Goal: Task Accomplishment & Management: Use online tool/utility

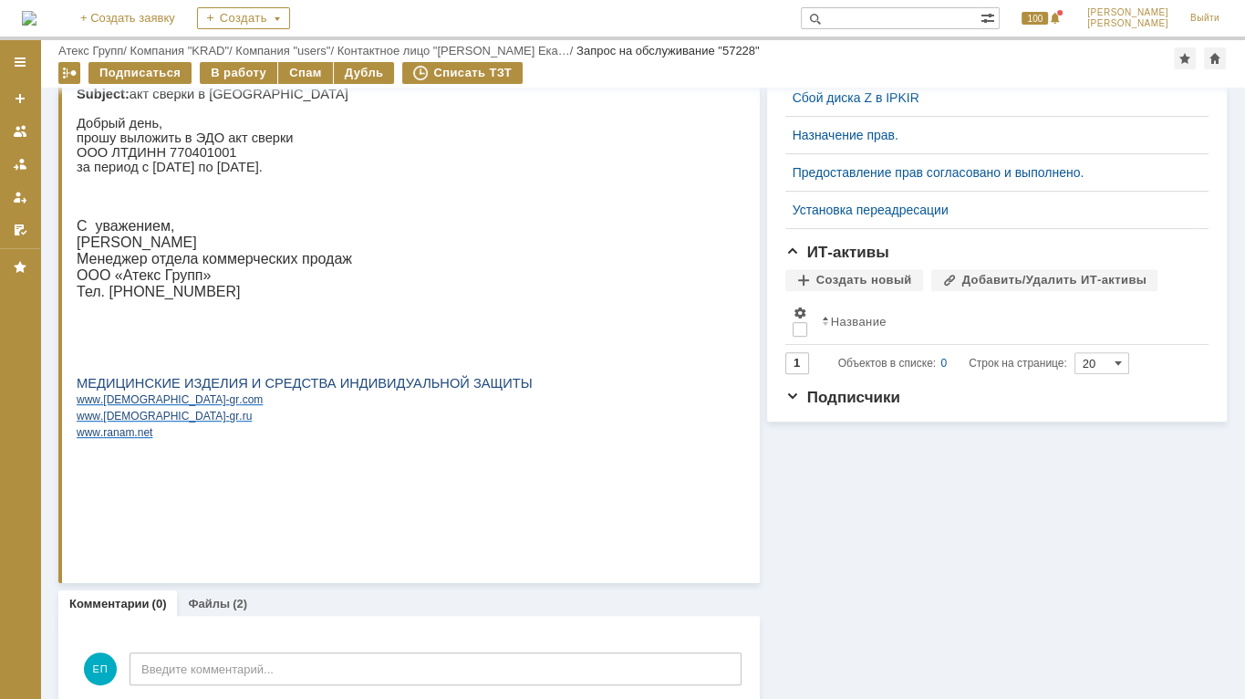
scroll to position [887, 0]
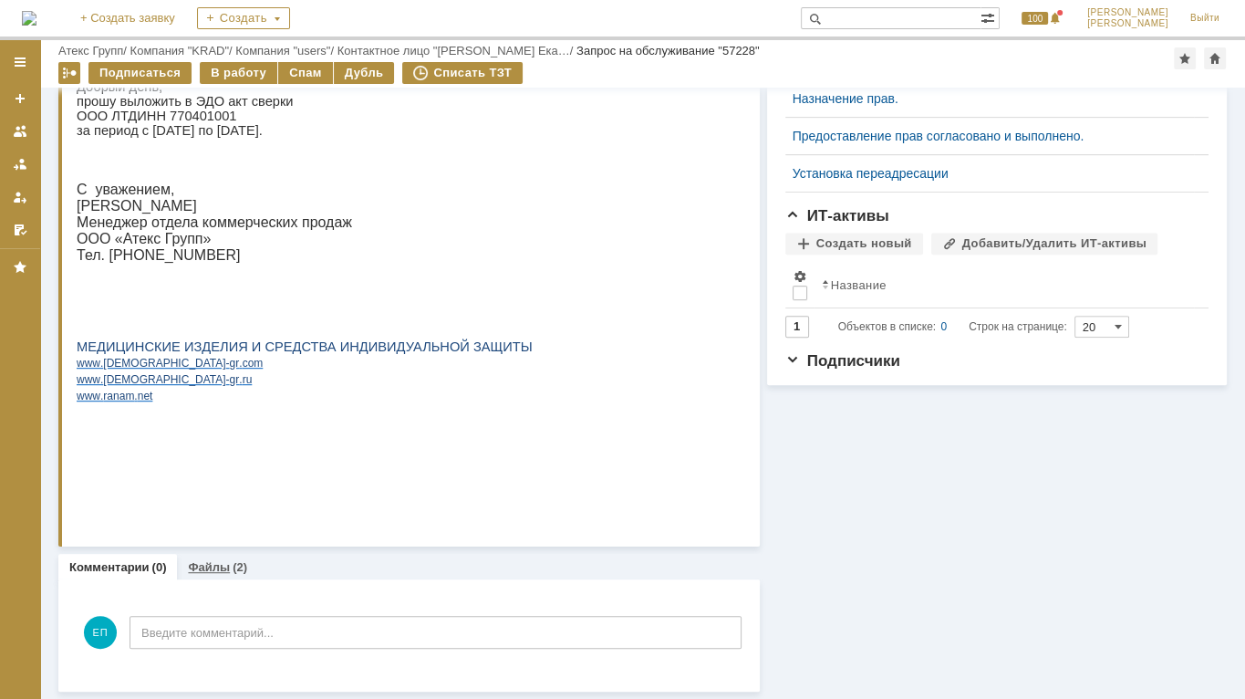
click at [199, 563] on link "Файлы" at bounding box center [209, 567] width 42 height 14
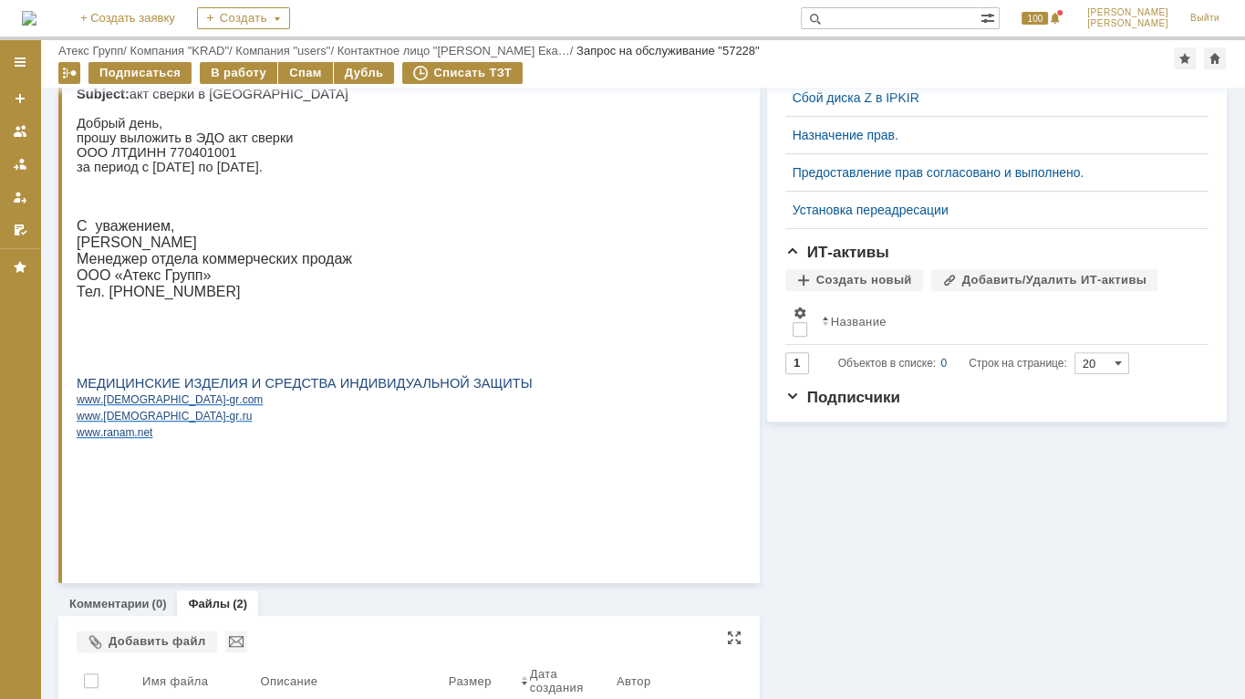
scroll to position [1010, 0]
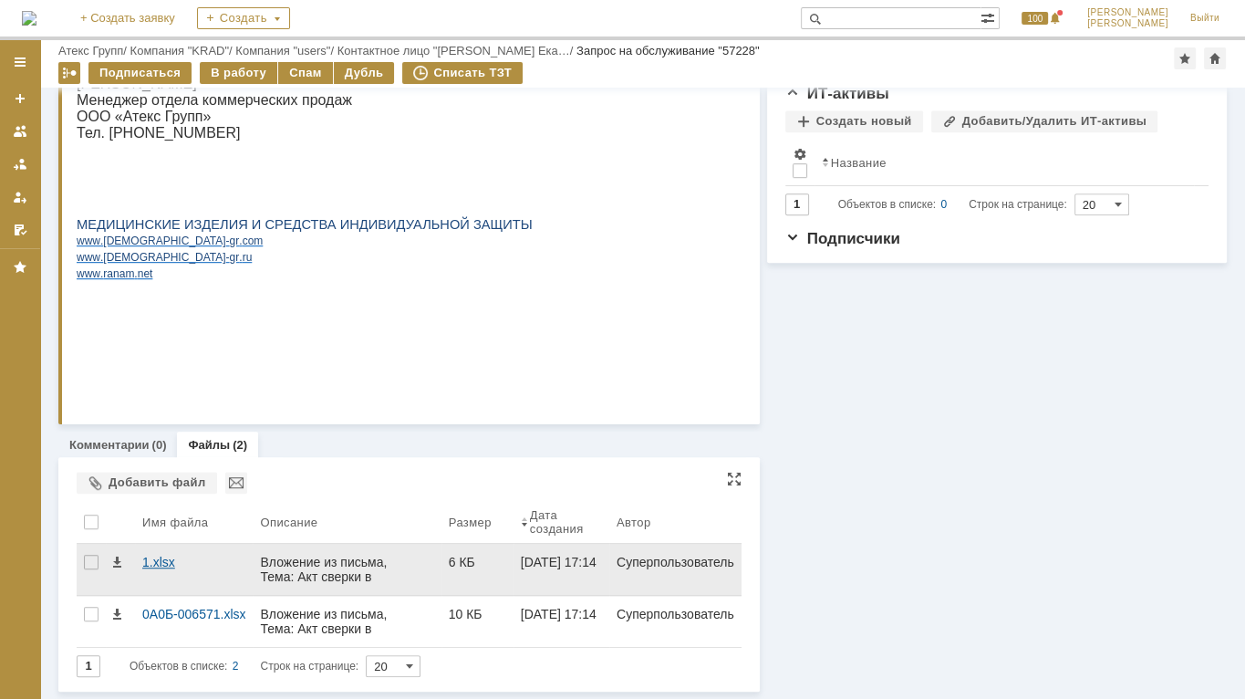
click at [153, 563] on div "1.xlsx" at bounding box center [193, 561] width 103 height 15
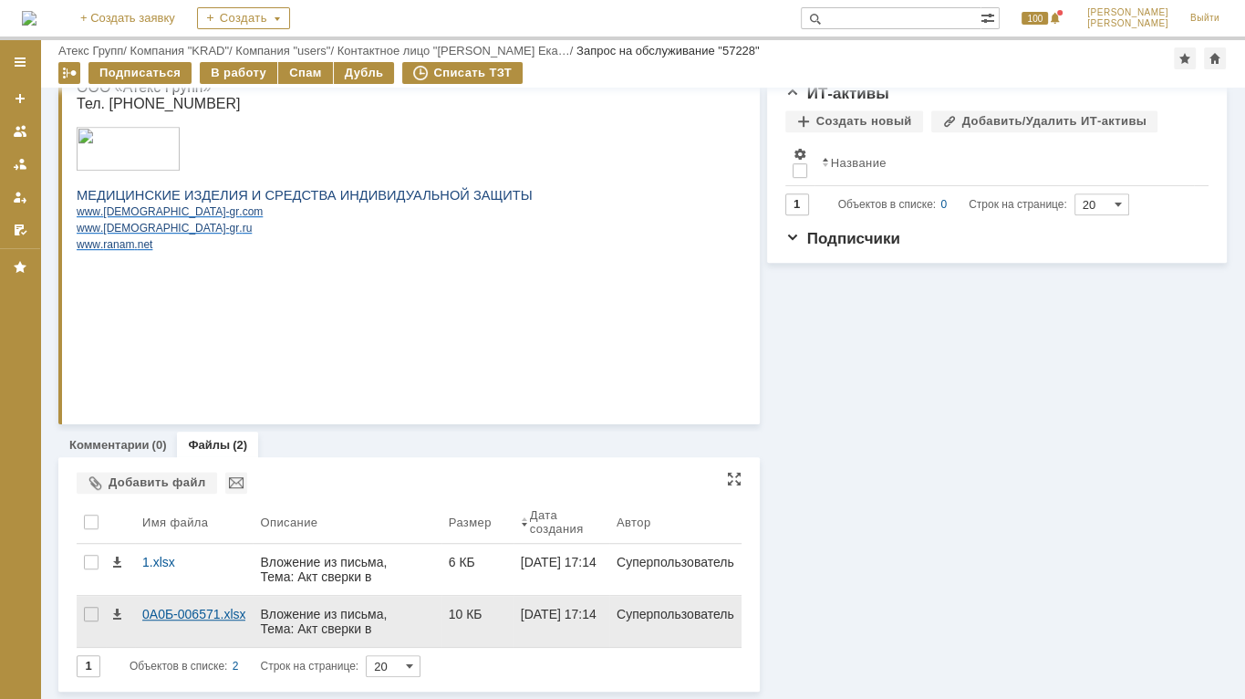
click at [210, 615] on div "0A0Б-006571.xlsx" at bounding box center [193, 613] width 103 height 15
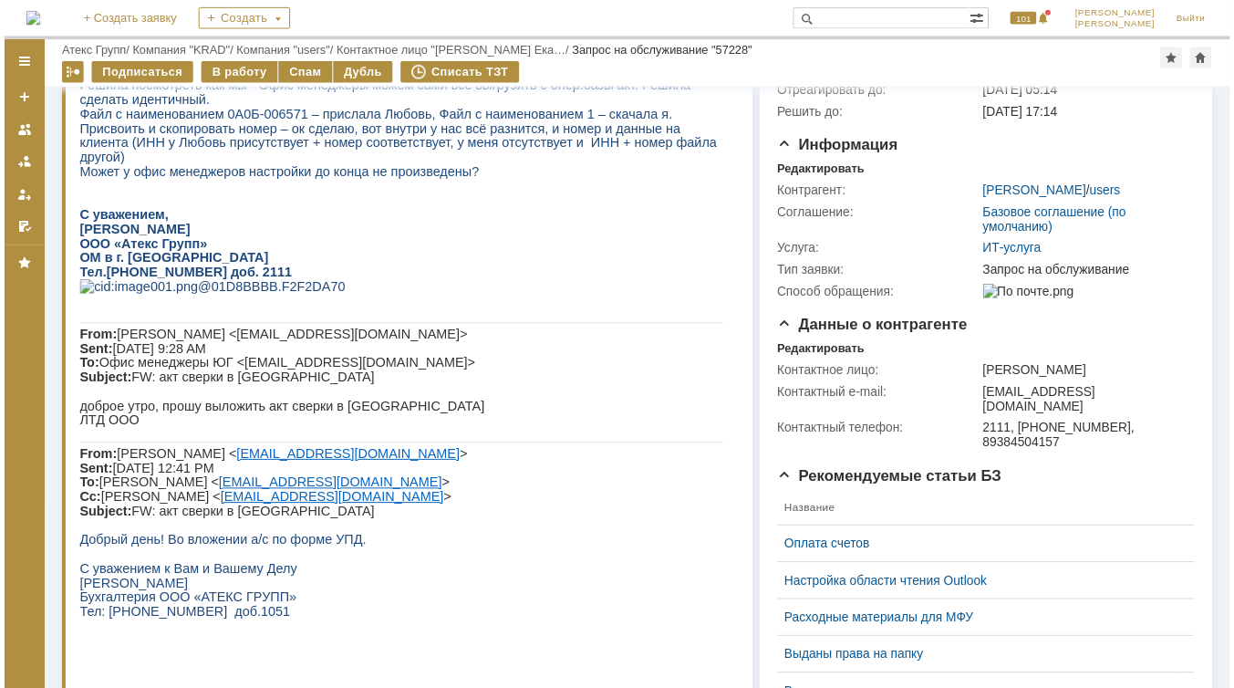
scroll to position [0, 0]
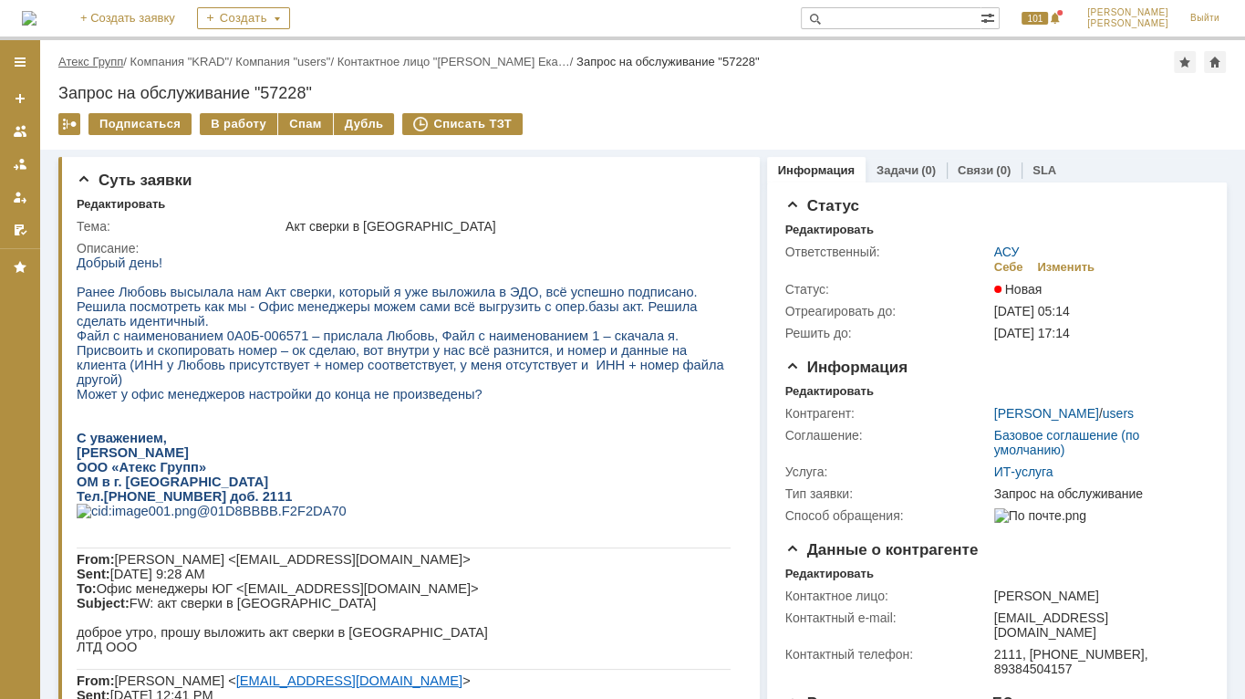
click at [98, 59] on link "Атекс Групп" at bounding box center [90, 62] width 65 height 14
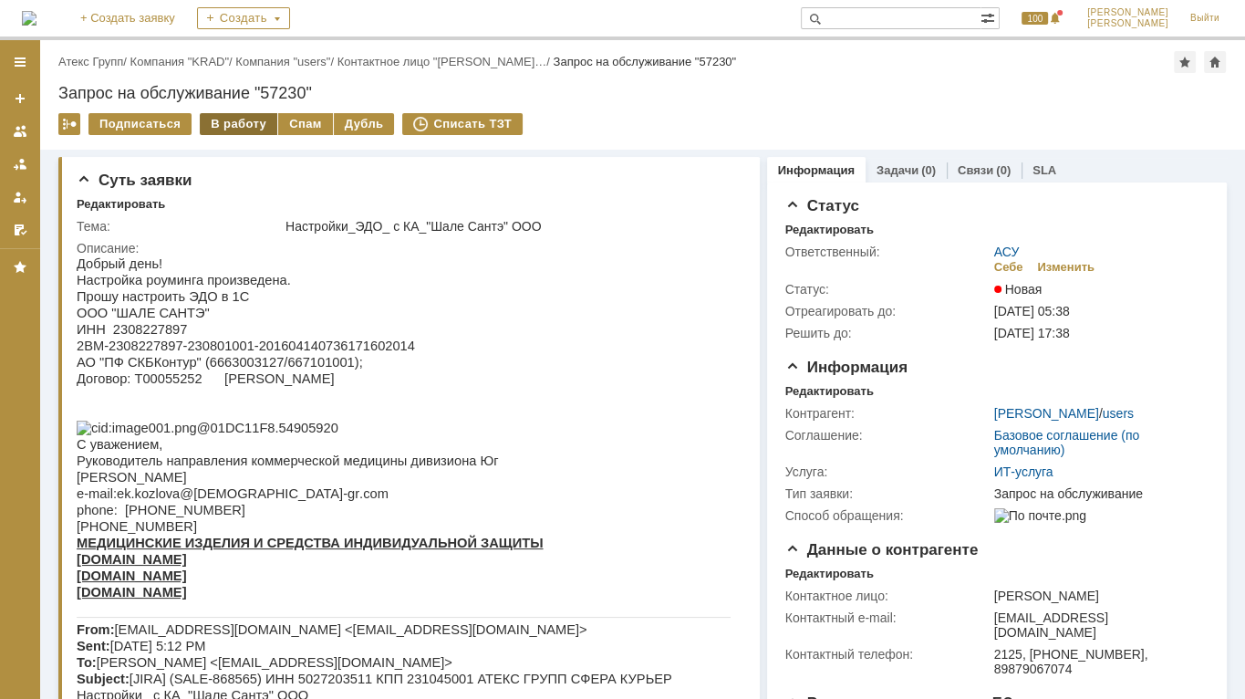
click at [252, 129] on div "В работу" at bounding box center [239, 124] width 78 height 22
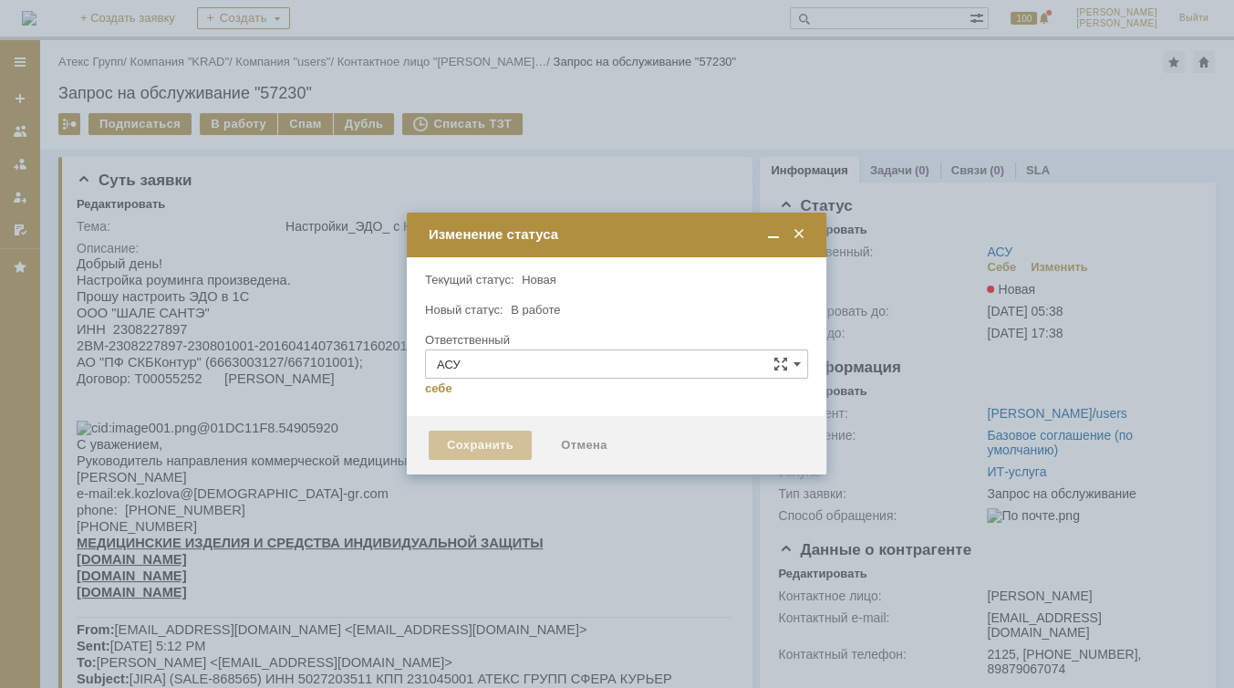
type input "[PERSON_NAME]"
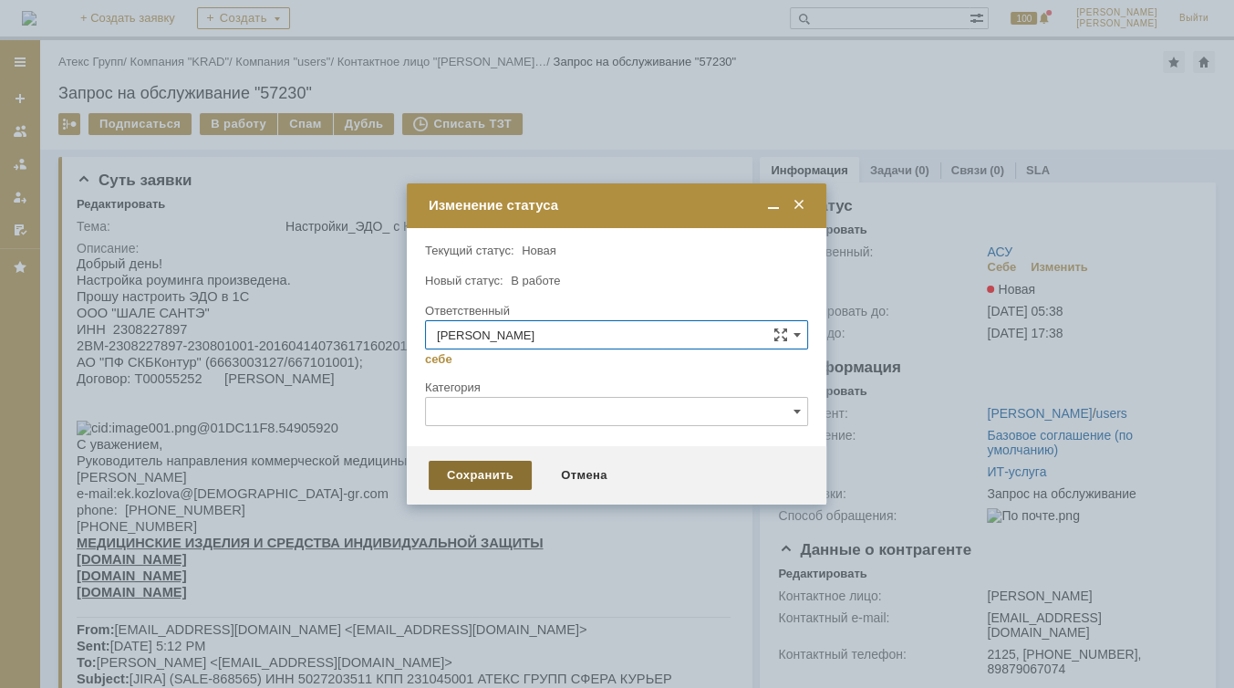
click at [466, 474] on div "Сохранить" at bounding box center [480, 475] width 103 height 29
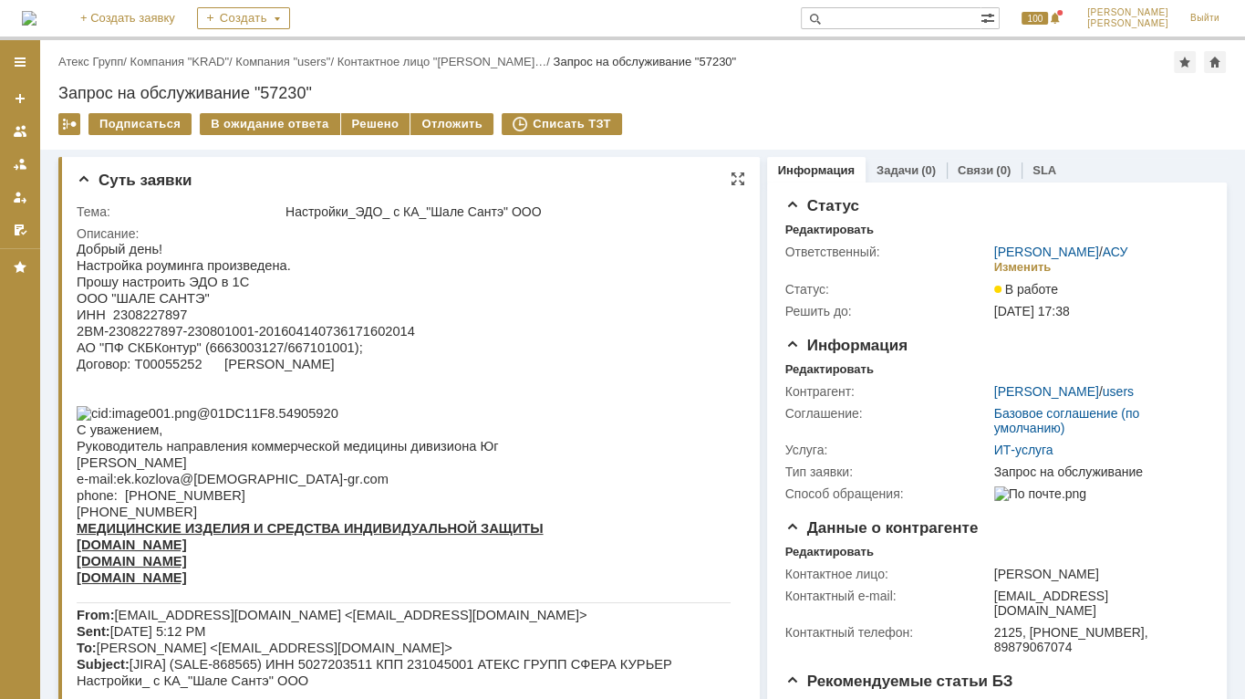
click at [140, 318] on span "ИНН 2308227897" at bounding box center [132, 314] width 110 height 15
copy span "2308227897"
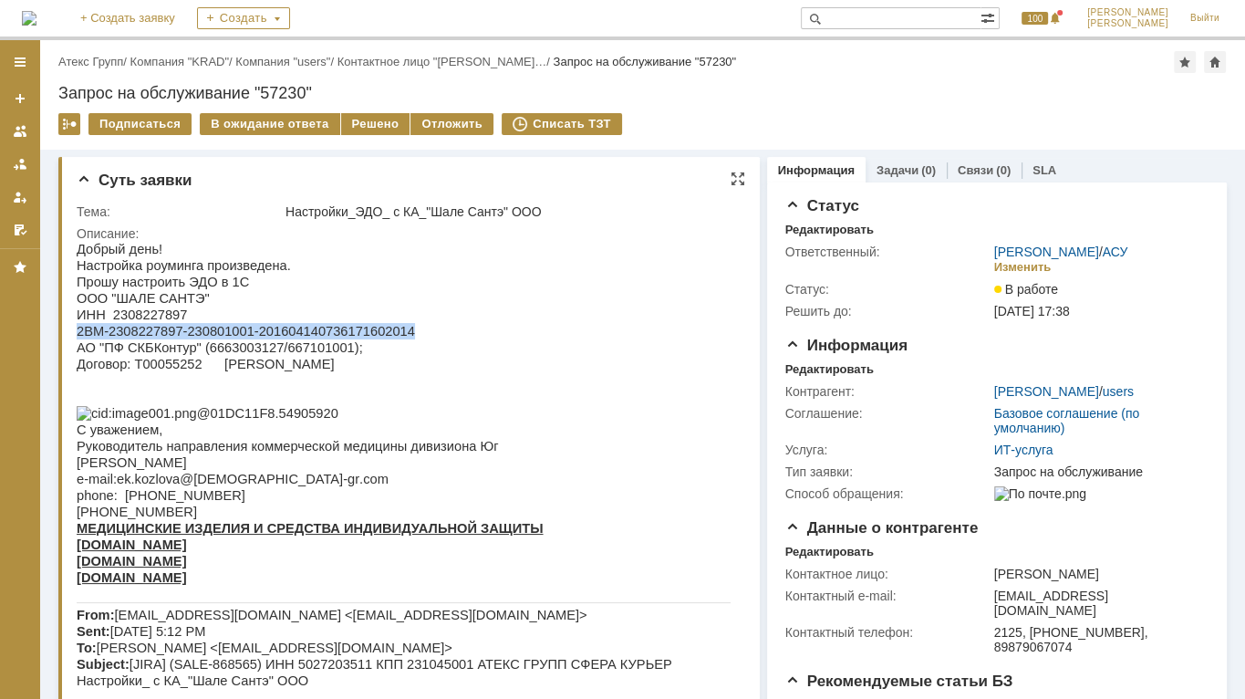
drag, startPoint x: 78, startPoint y: 337, endPoint x: 383, endPoint y: 335, distance: 305.5
click at [383, 335] on span "2BM-2308227897-230801001-201604140736171602014" at bounding box center [246, 331] width 338 height 15
drag, startPoint x: 383, startPoint y: 335, endPoint x: 369, endPoint y: 335, distance: 13.7
copy span "2BM-2308227897-230801001-201604140736171602014"
click at [376, 124] on div "Решено" at bounding box center [375, 124] width 69 height 22
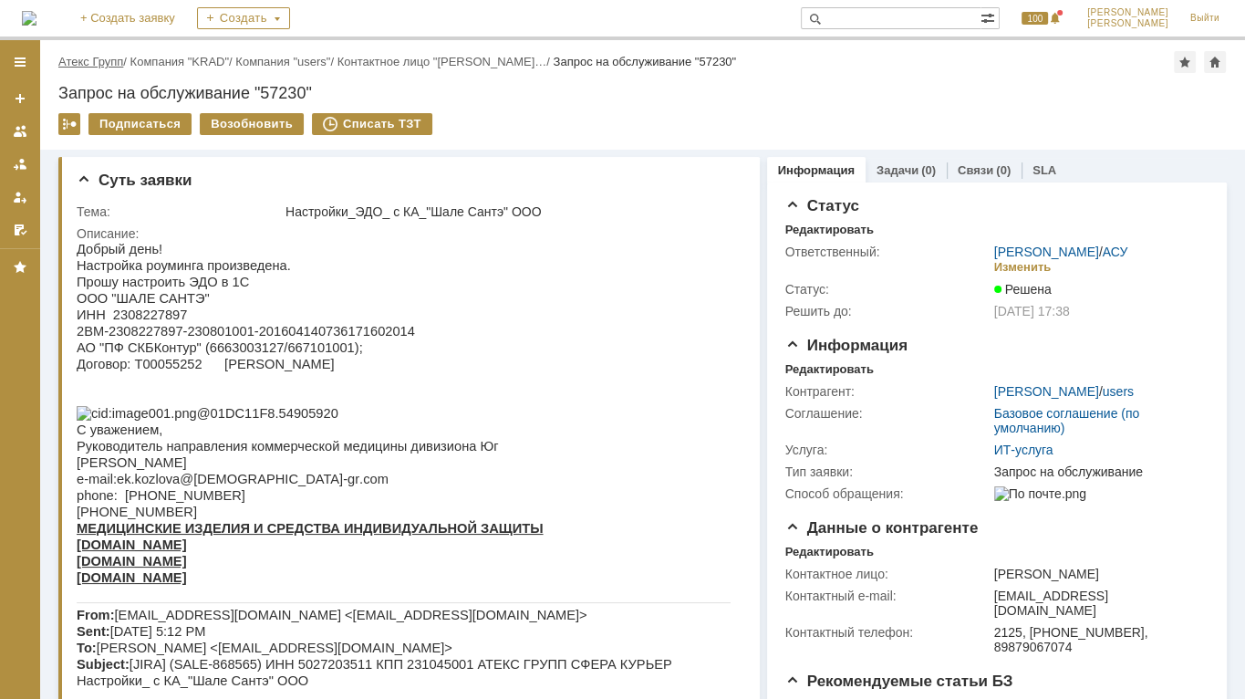
click at [95, 63] on link "Атекс Групп" at bounding box center [90, 62] width 65 height 14
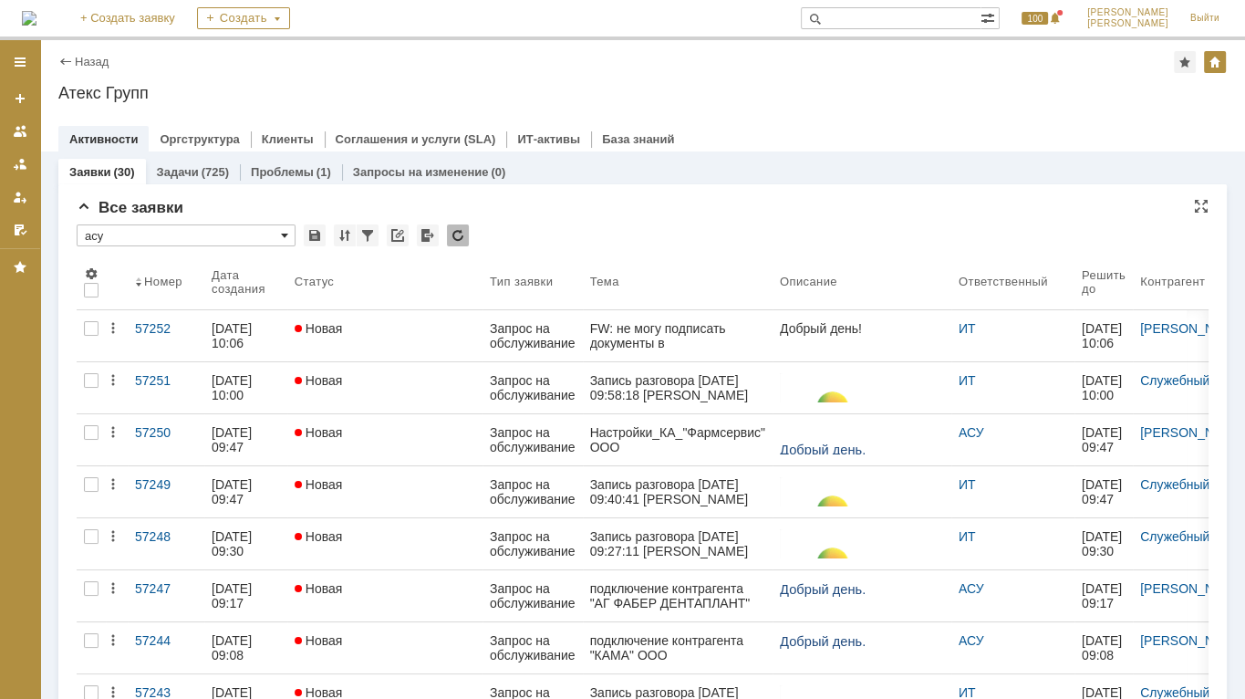
click at [283, 238] on span at bounding box center [284, 235] width 7 height 15
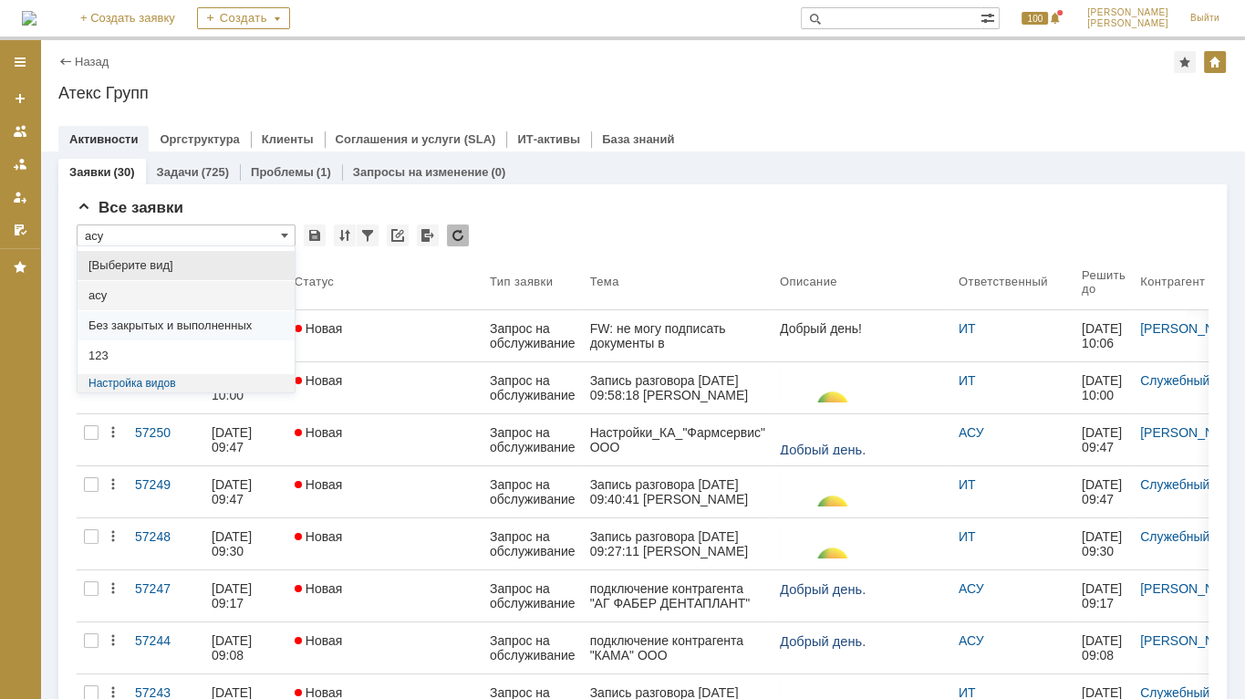
click at [197, 289] on span "асу" at bounding box center [185, 295] width 195 height 15
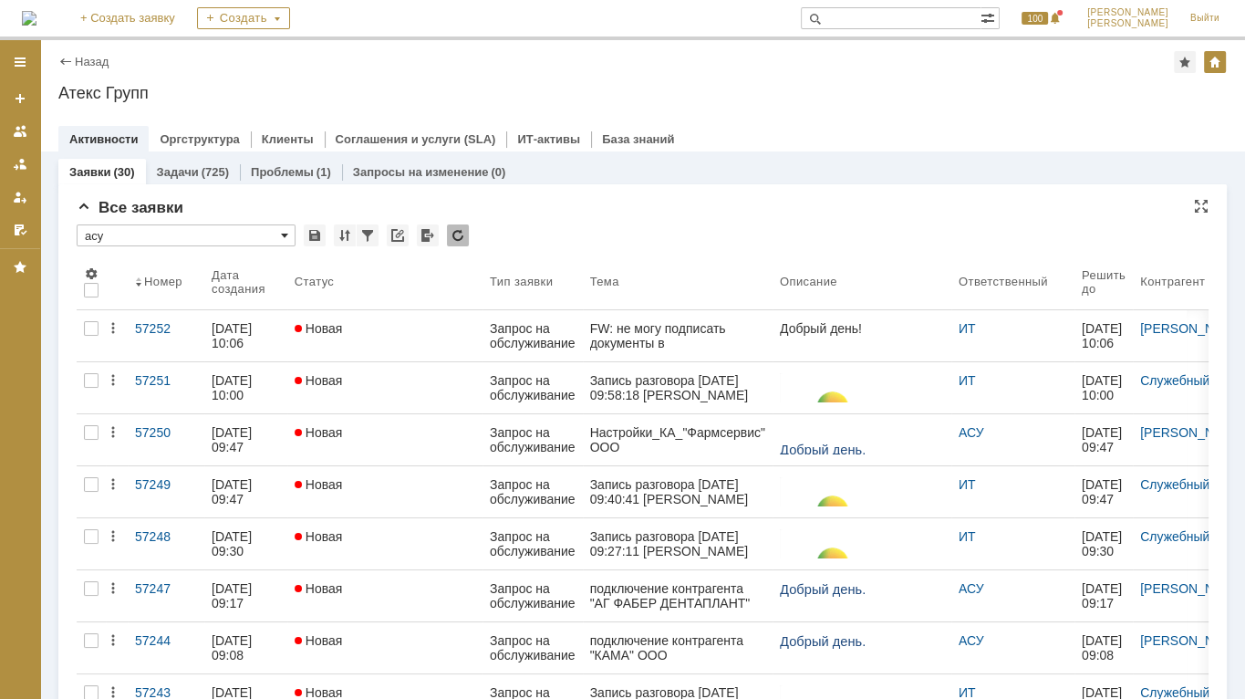
click at [285, 234] on span at bounding box center [284, 235] width 7 height 15
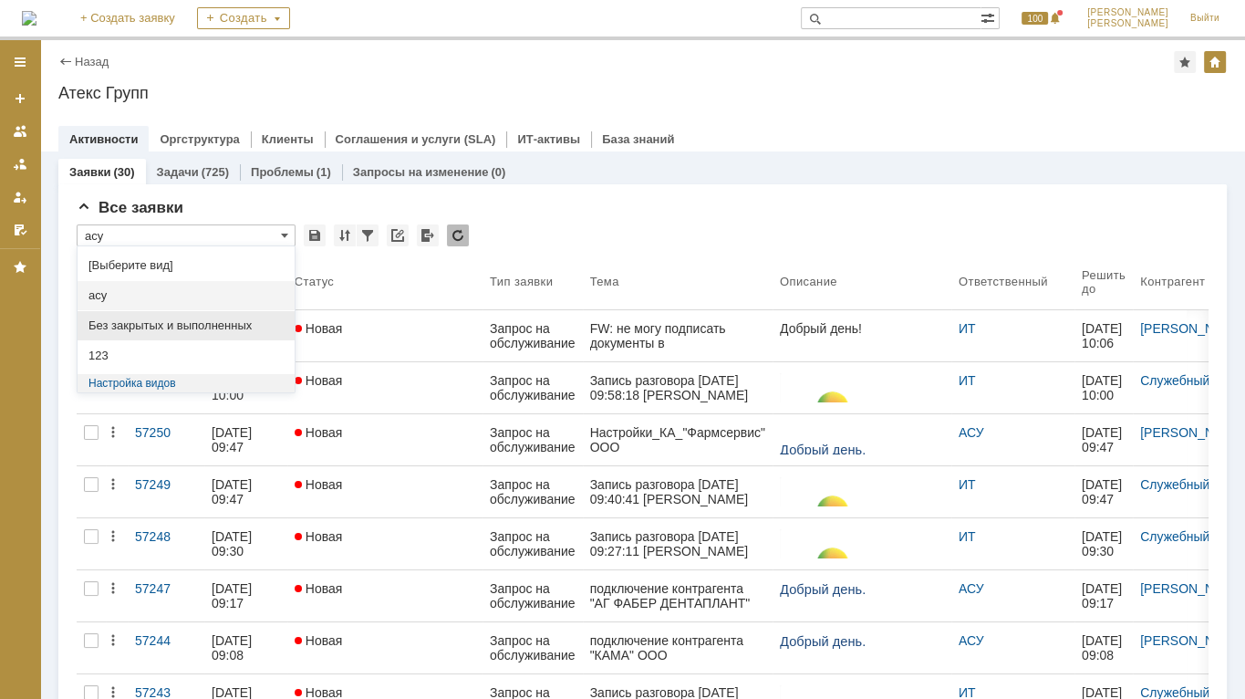
click at [151, 325] on span "Без закрытых и выполненных" at bounding box center [185, 325] width 195 height 15
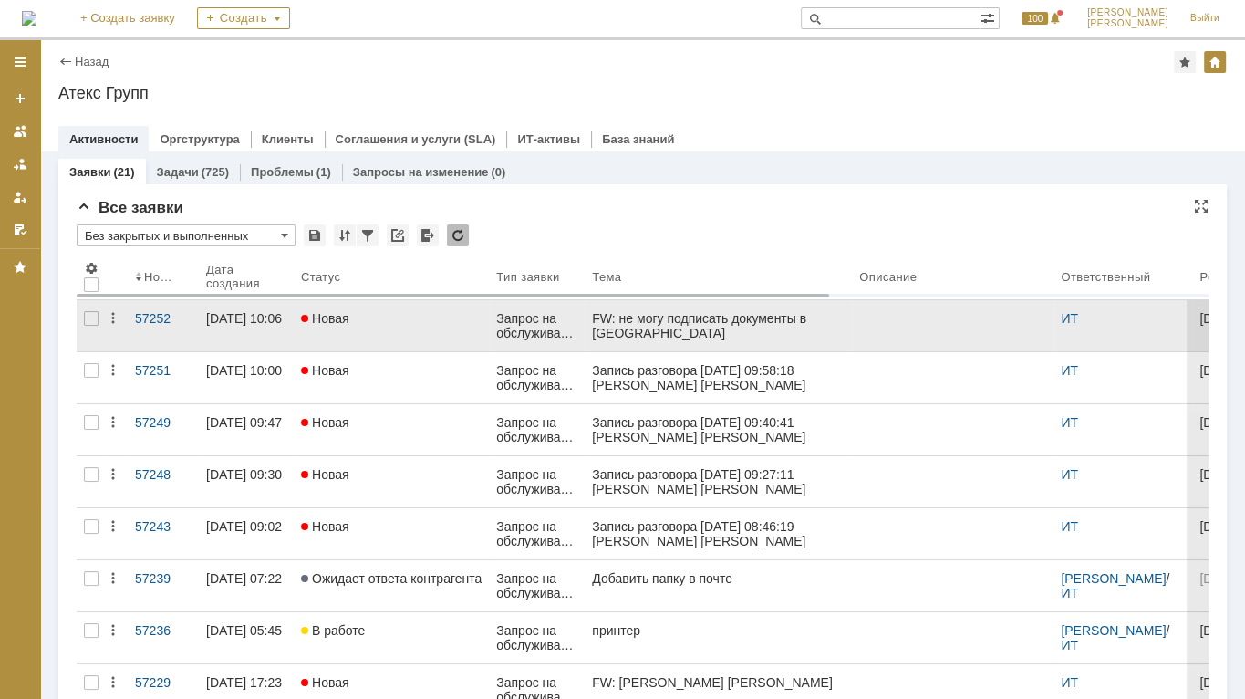
type input "Без закрытых и выполненных"
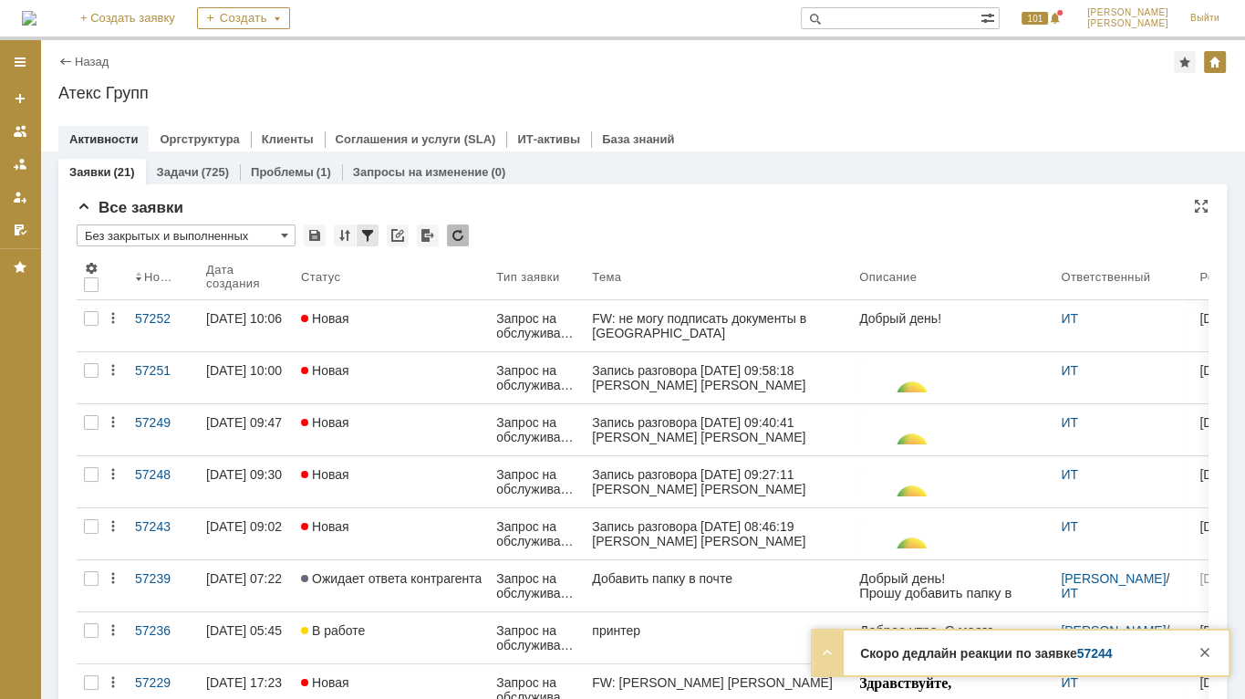
click at [362, 237] on div at bounding box center [368, 235] width 22 height 22
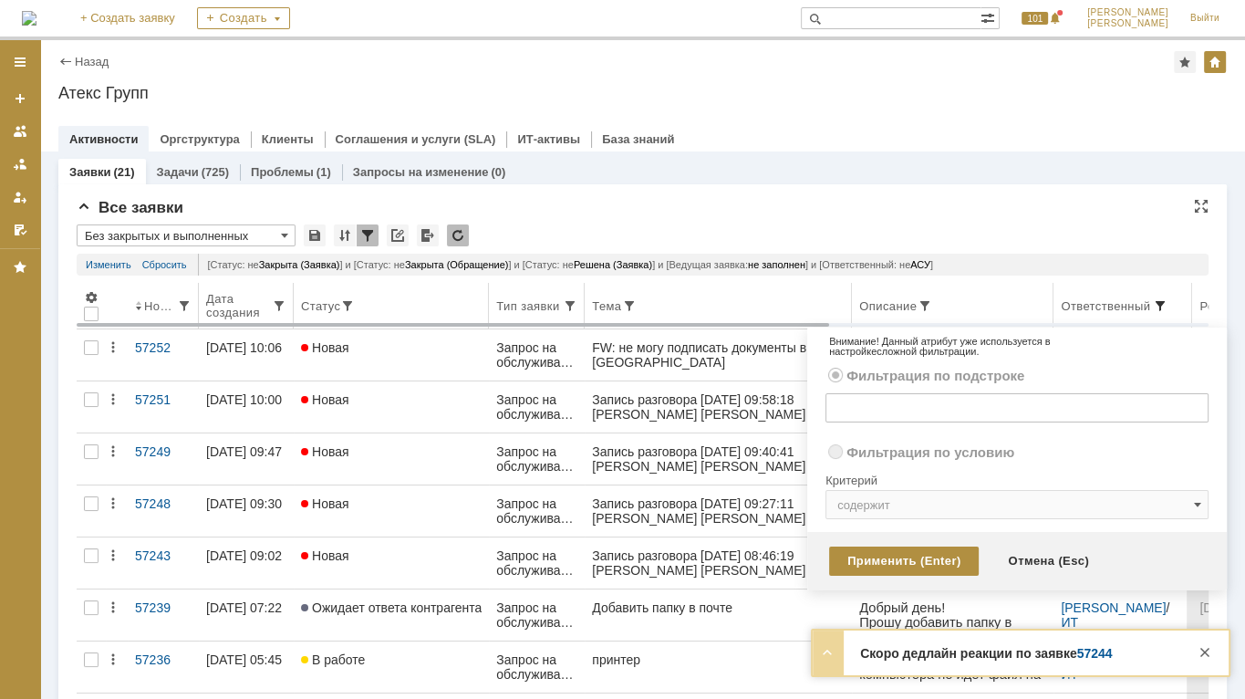
click at [1165, 304] on span at bounding box center [1160, 305] width 15 height 15
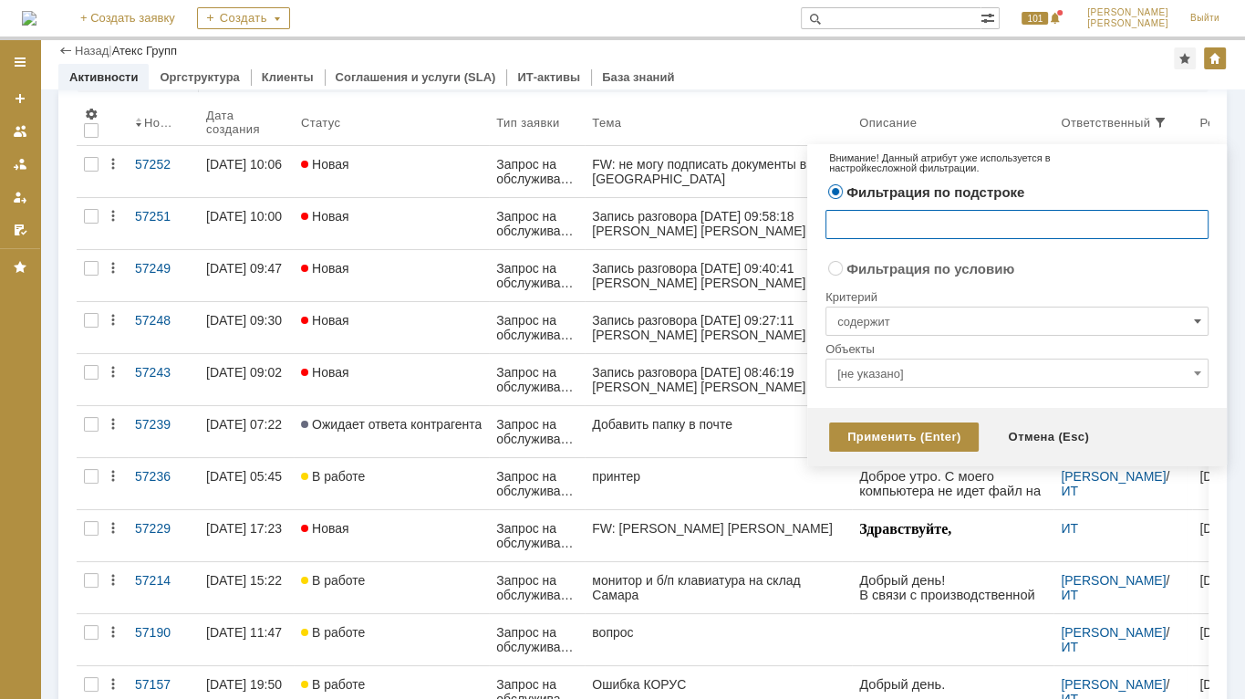
click at [1200, 325] on span at bounding box center [1197, 321] width 7 height 15
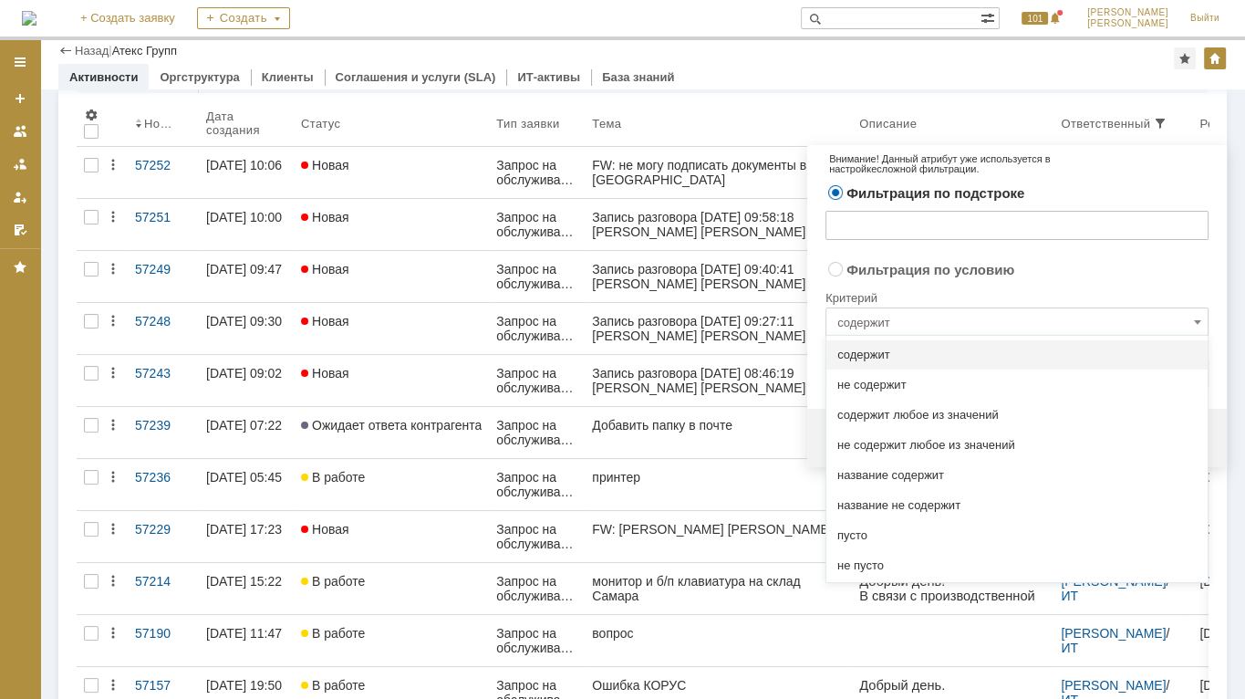
click at [935, 355] on span "содержит" at bounding box center [1016, 354] width 359 height 15
radio input "false"
radio input "true"
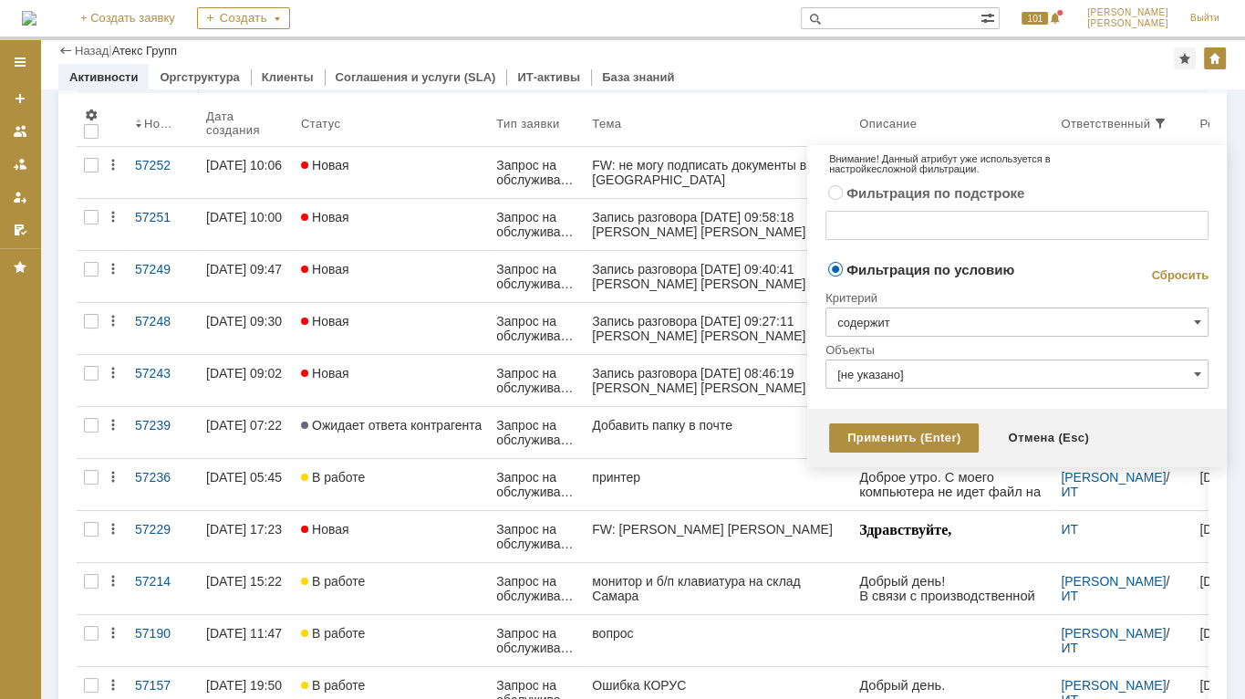
type input "содержит"
drag, startPoint x: 935, startPoint y: 355, endPoint x: 961, endPoint y: 376, distance: 33.8
click at [961, 376] on input "[не указано]" at bounding box center [1016, 373] width 383 height 29
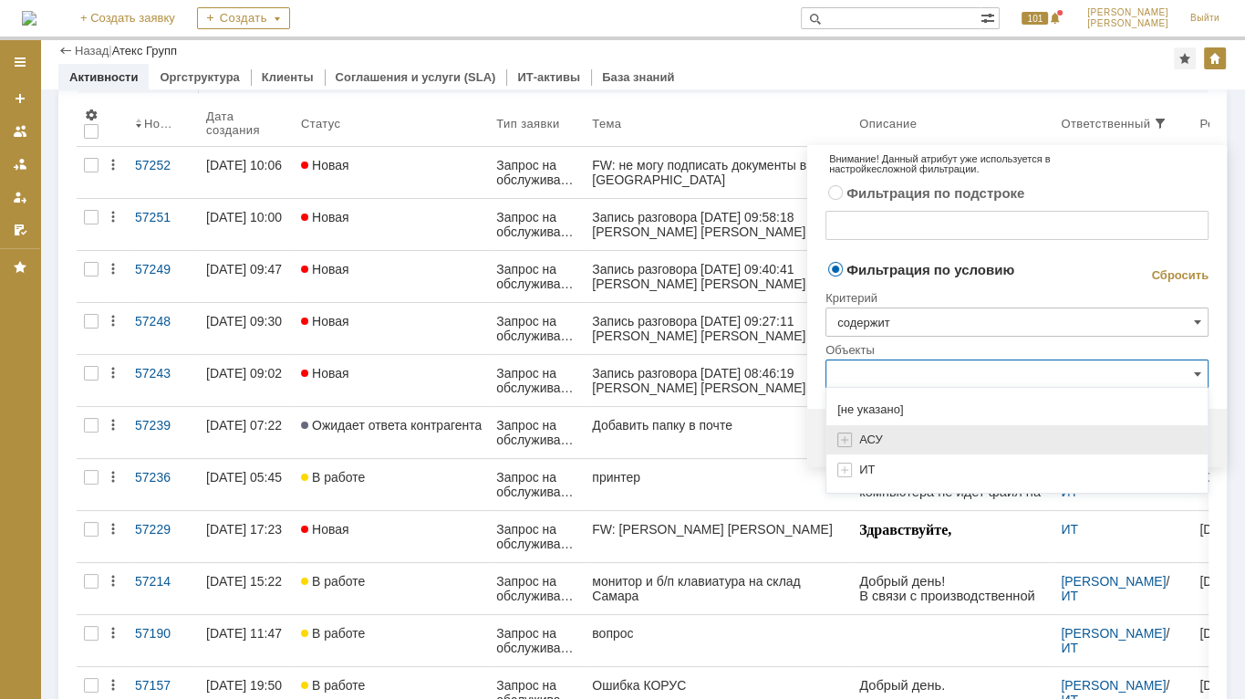
click at [876, 438] on span "АСУ" at bounding box center [871, 439] width 24 height 14
type input "АСУ"
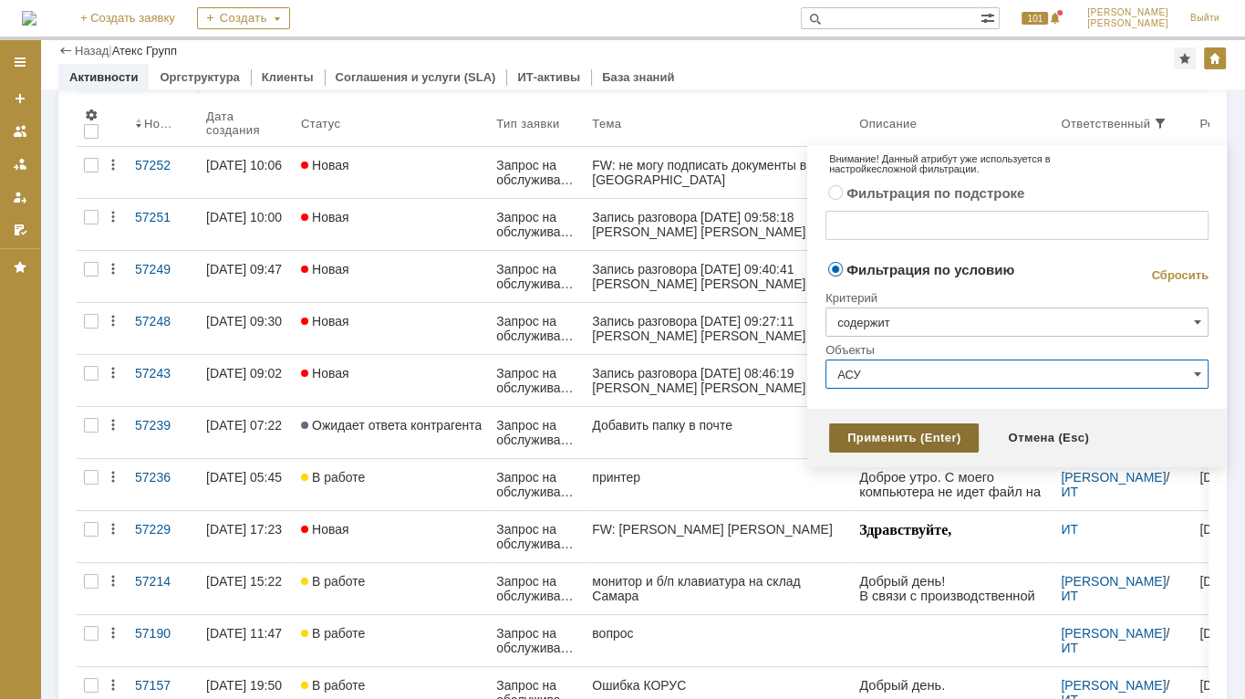
click at [903, 437] on div "Применить (Enter)" at bounding box center [904, 437] width 150 height 29
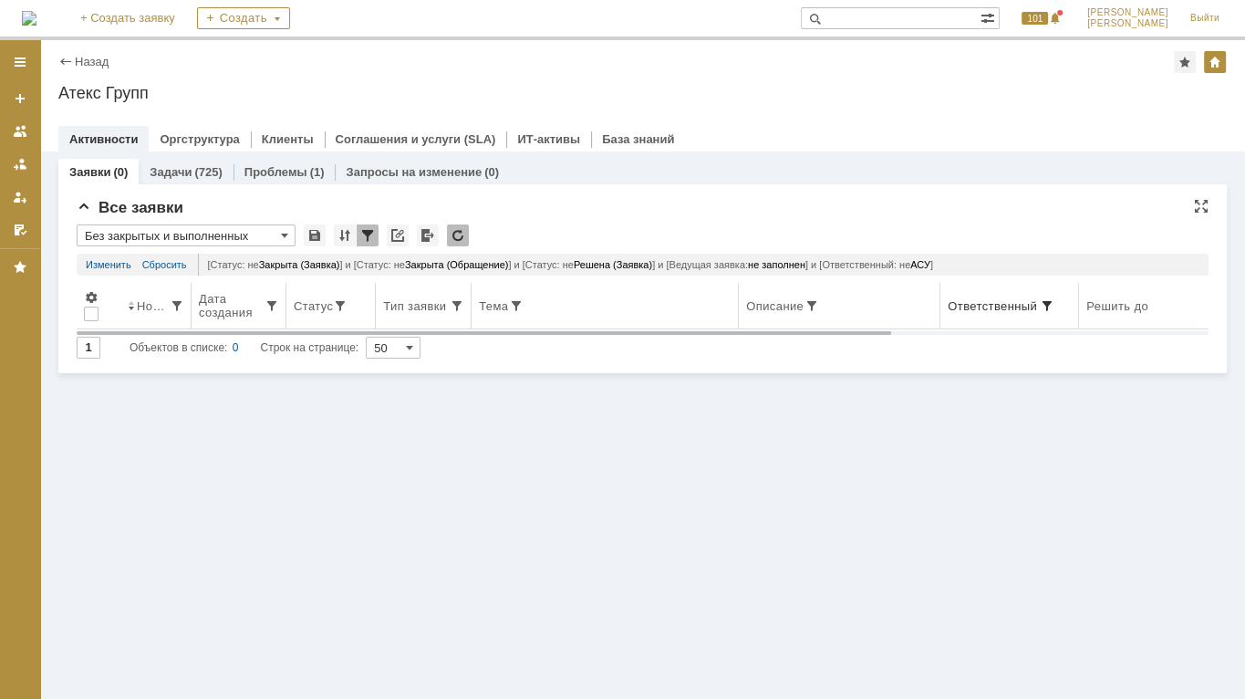
click at [1040, 310] on span at bounding box center [1047, 305] width 15 height 15
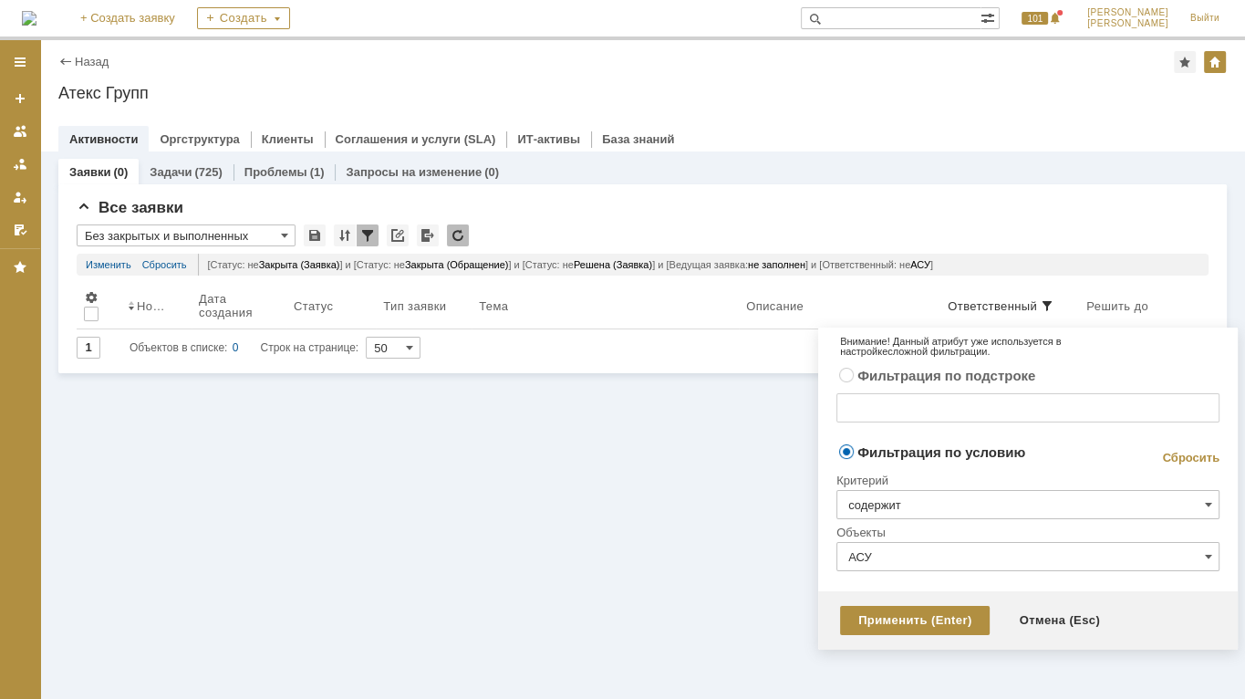
click at [945, 507] on input "содержит" at bounding box center [1027, 504] width 383 height 29
click at [862, 151] on div "Заявки (0) Задачи (725) Проблемы (1) Запросы на изменение (0) Все заявки * Без …" at bounding box center [642, 151] width 1205 height 0
type input "содержит"
click at [882, 373] on label "Фильтрация по подстроке" at bounding box center [946, 376] width 178 height 16
click at [853, 373] on input "Фильтрация по подстроке" at bounding box center [847, 374] width 12 height 12
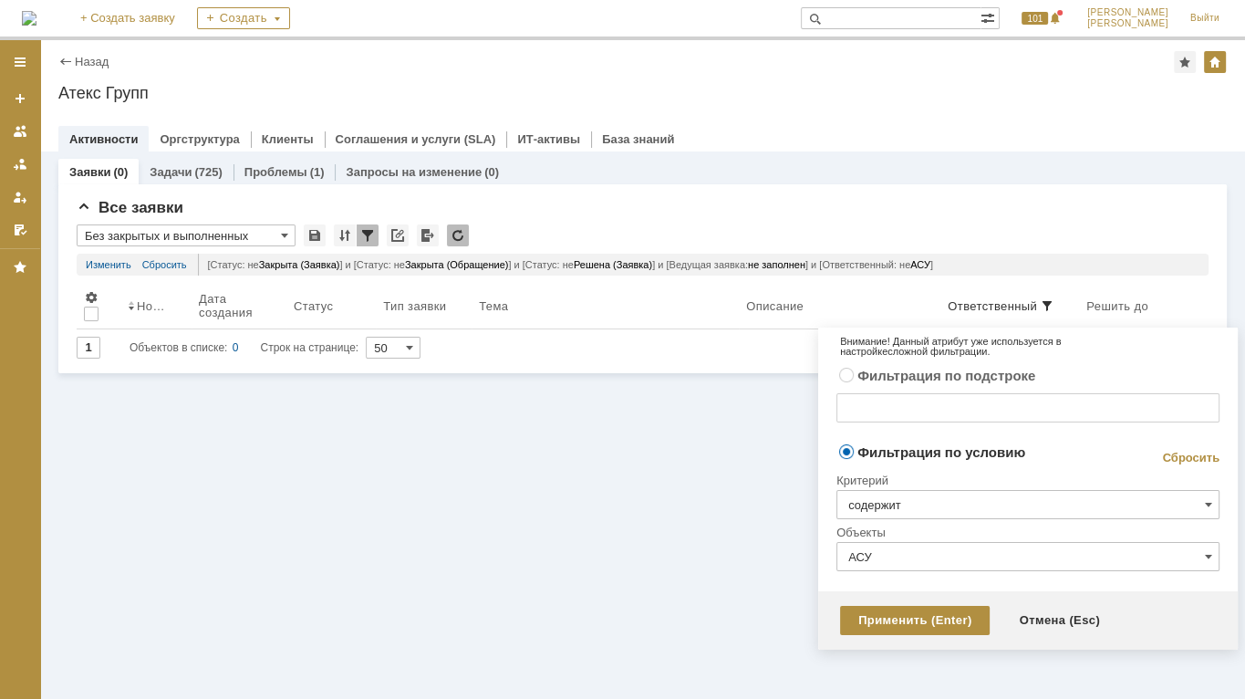
radio input "true"
click at [901, 413] on input "text" at bounding box center [1027, 407] width 383 height 29
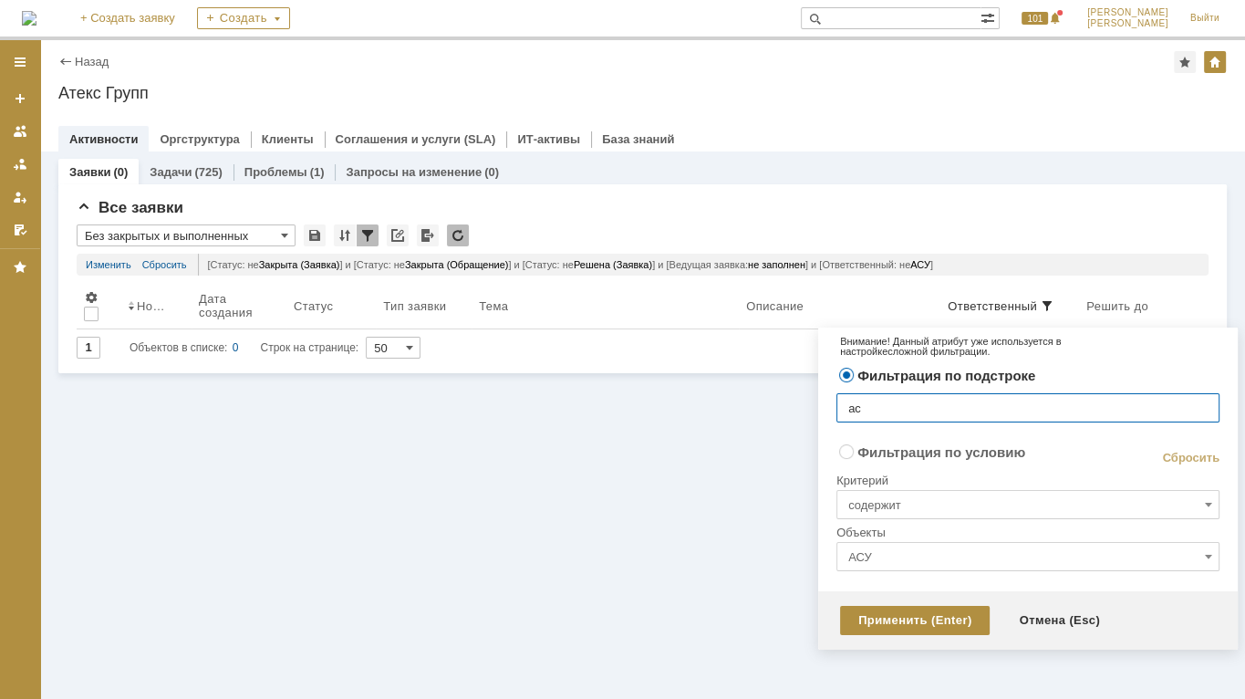
type input "асу"
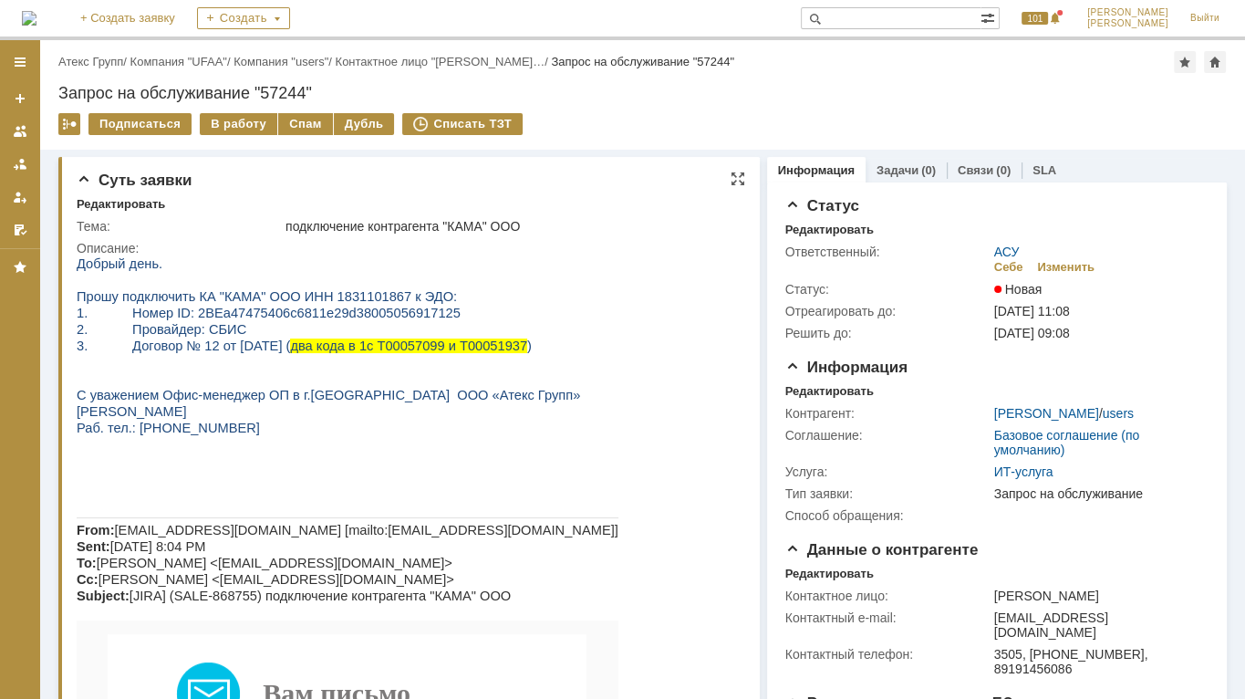
click at [343, 297] on span "Прошу подключить КА "КАМА" ООО ИНН 1831101867 к ЭДО:" at bounding box center [267, 296] width 380 height 15
copy span "1831101867"
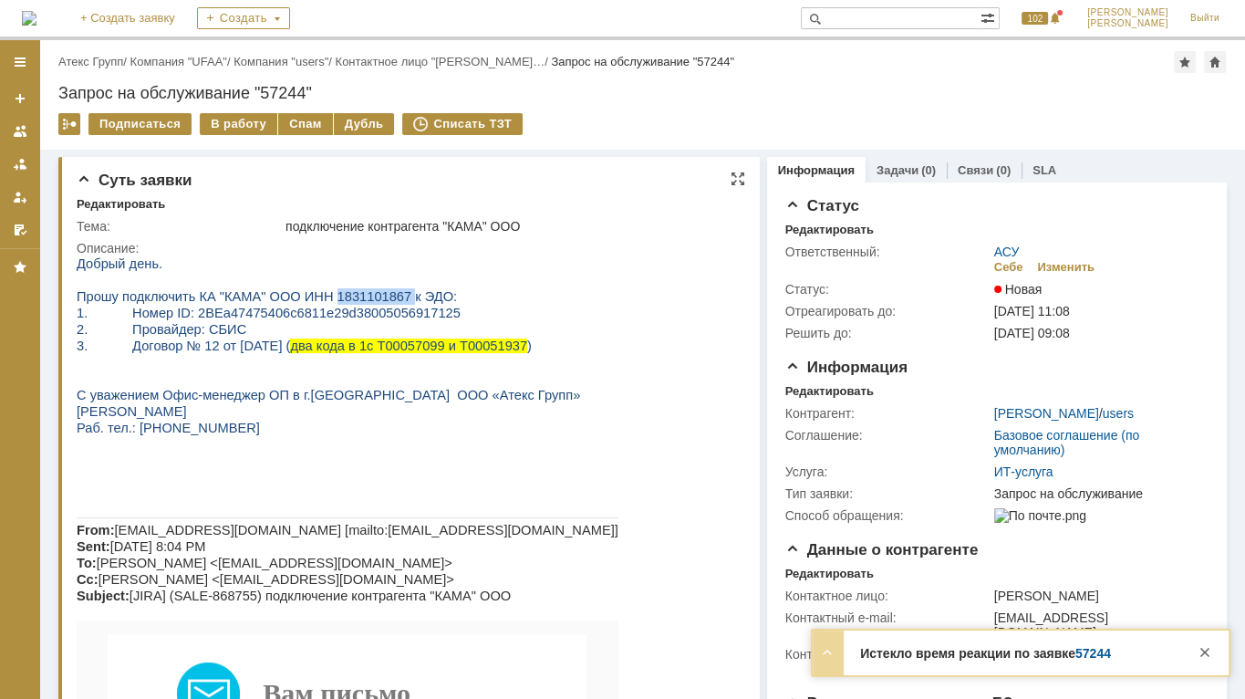
copy span "1831101867"
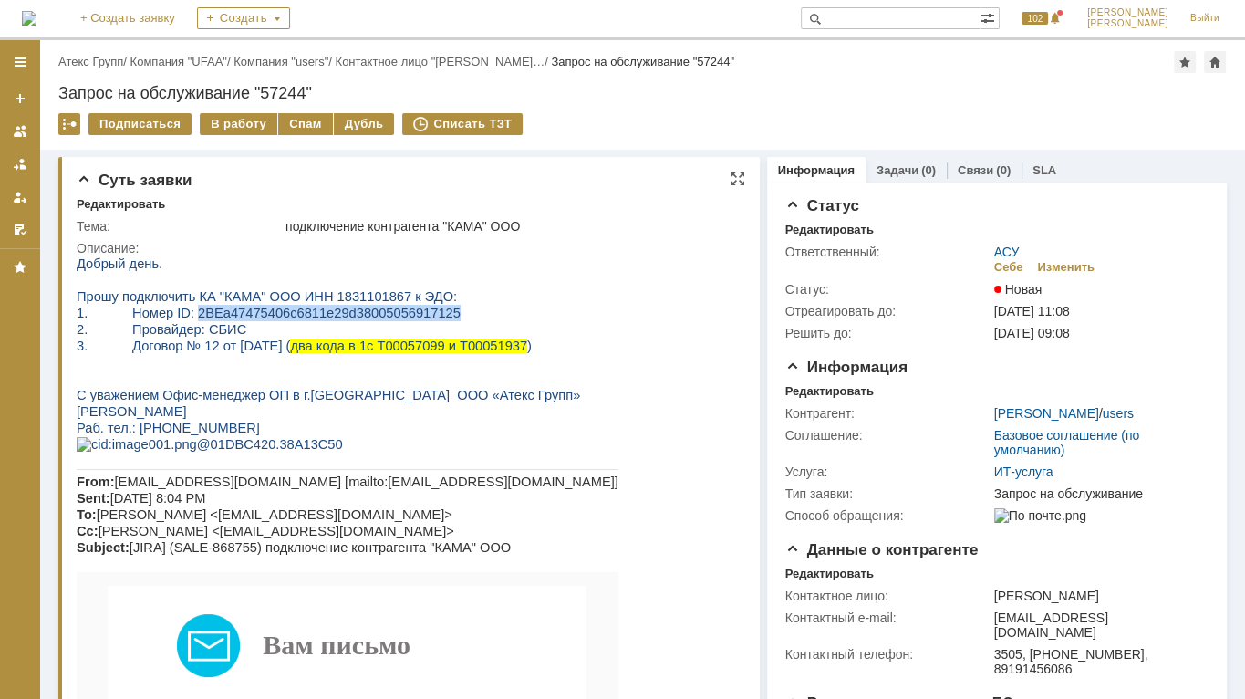
drag, startPoint x: 182, startPoint y: 314, endPoint x: 415, endPoint y: 321, distance: 232.7
click at [415, 320] on span "1. Номер ID: 2BEa47475406c6811e29d38005056917125" at bounding box center [269, 312] width 384 height 15
copy span "2BEa47475406c6811e29d38005056917125"
click at [250, 116] on div "В работу" at bounding box center [239, 124] width 78 height 22
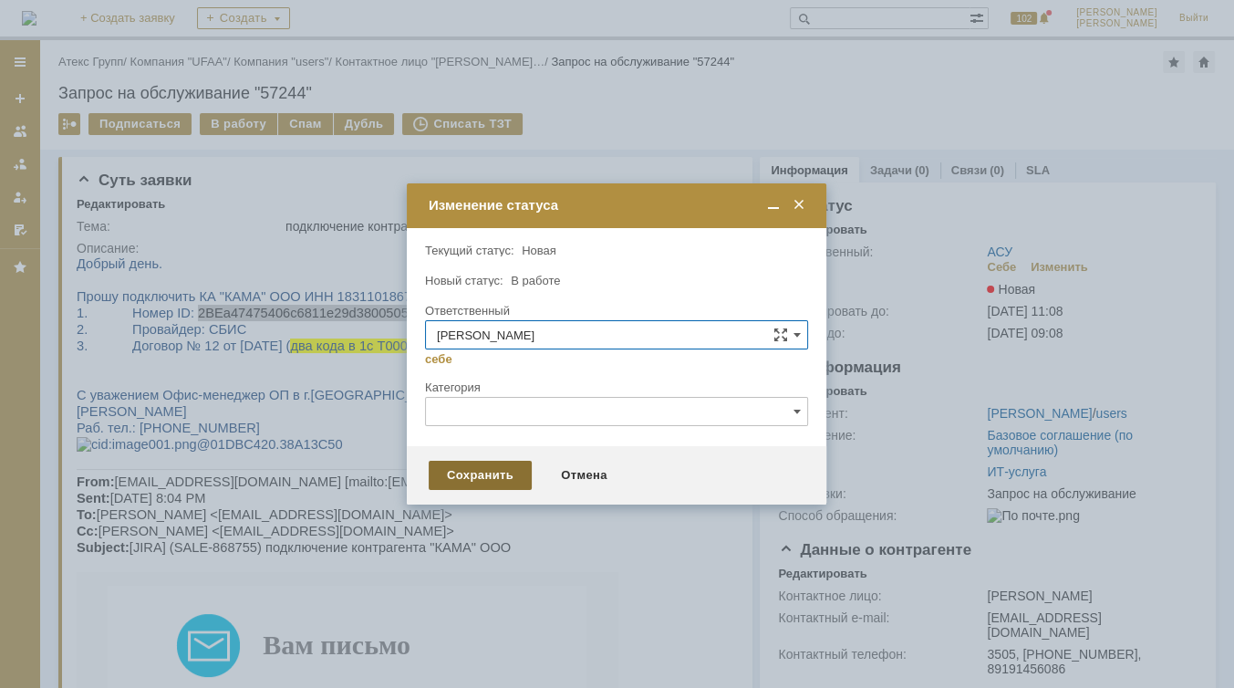
click at [481, 467] on div "Сохранить" at bounding box center [480, 475] width 103 height 29
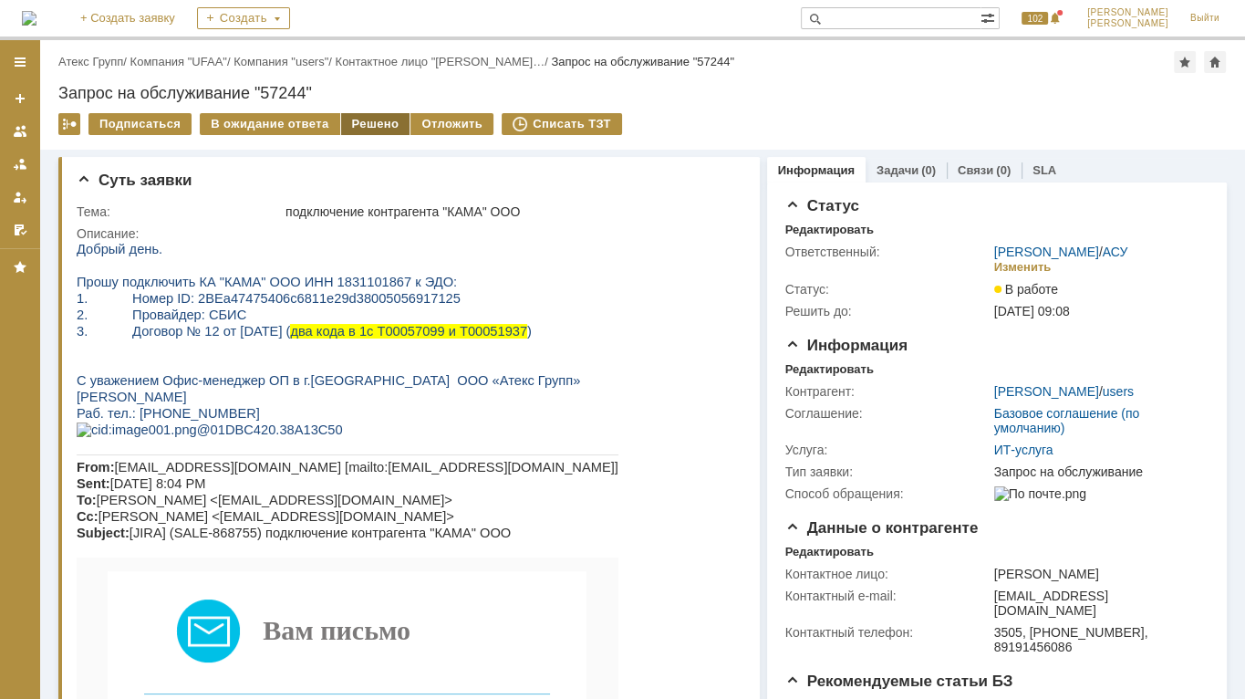
click at [367, 129] on div "Решено" at bounding box center [375, 124] width 69 height 22
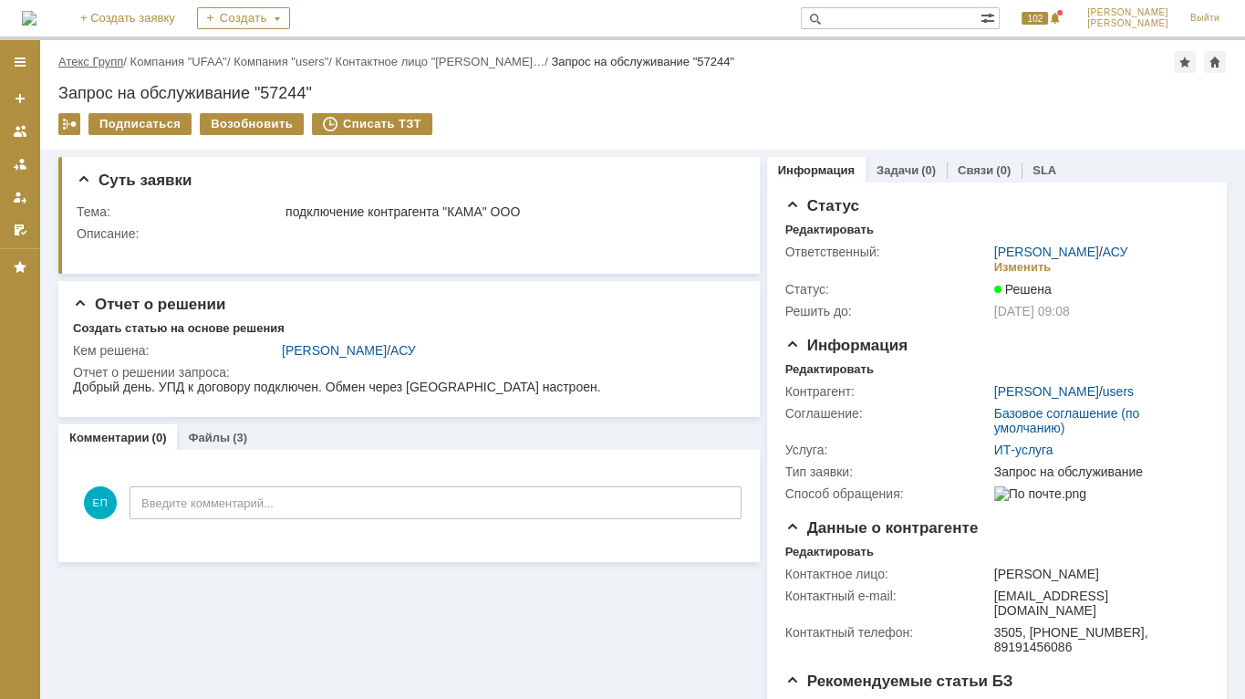
click at [93, 64] on link "Атекс Групп" at bounding box center [90, 62] width 65 height 14
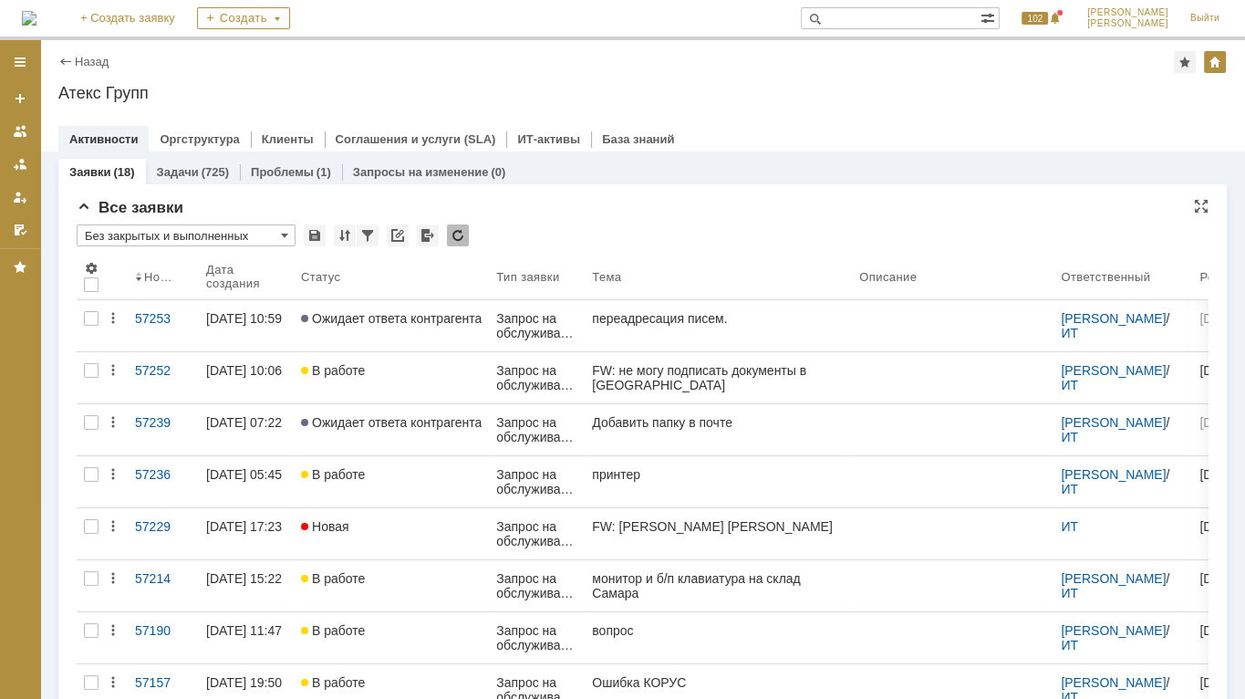
click at [254, 234] on input "Без закрытых и выполненных" at bounding box center [186, 235] width 219 height 22
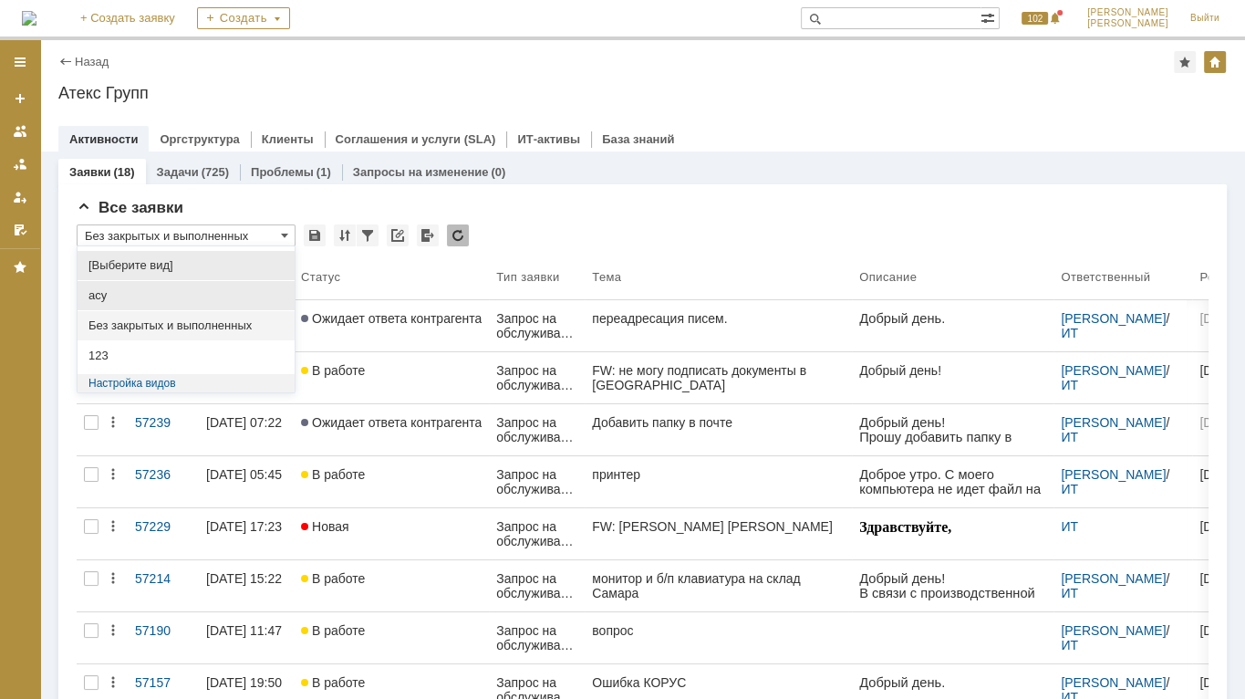
click at [179, 297] on span "асу" at bounding box center [185, 295] width 195 height 15
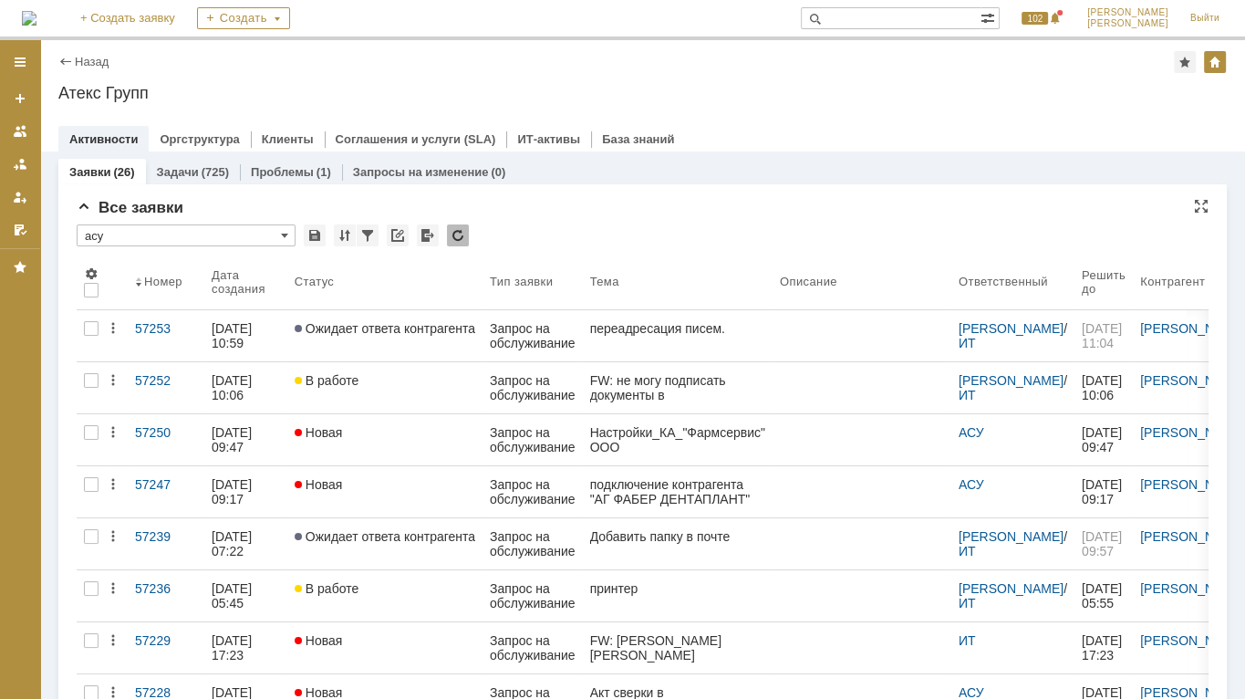
click at [272, 234] on input "асу" at bounding box center [186, 235] width 219 height 22
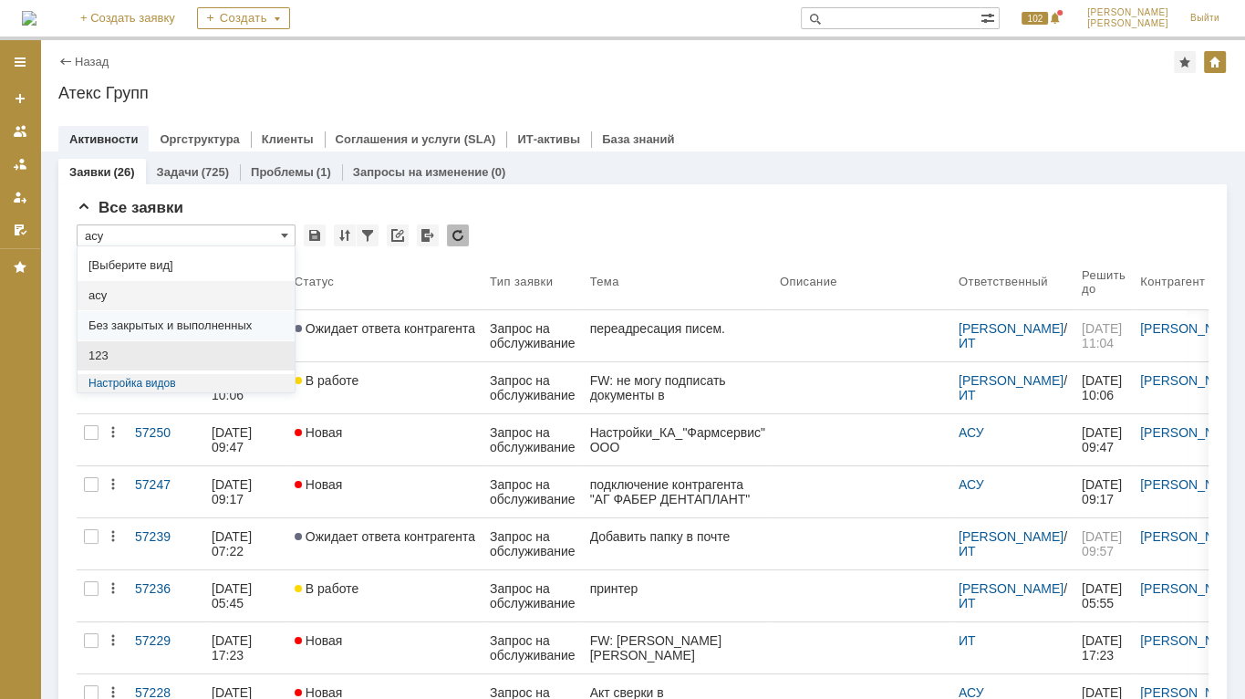
click at [184, 358] on span "123" at bounding box center [185, 355] width 195 height 15
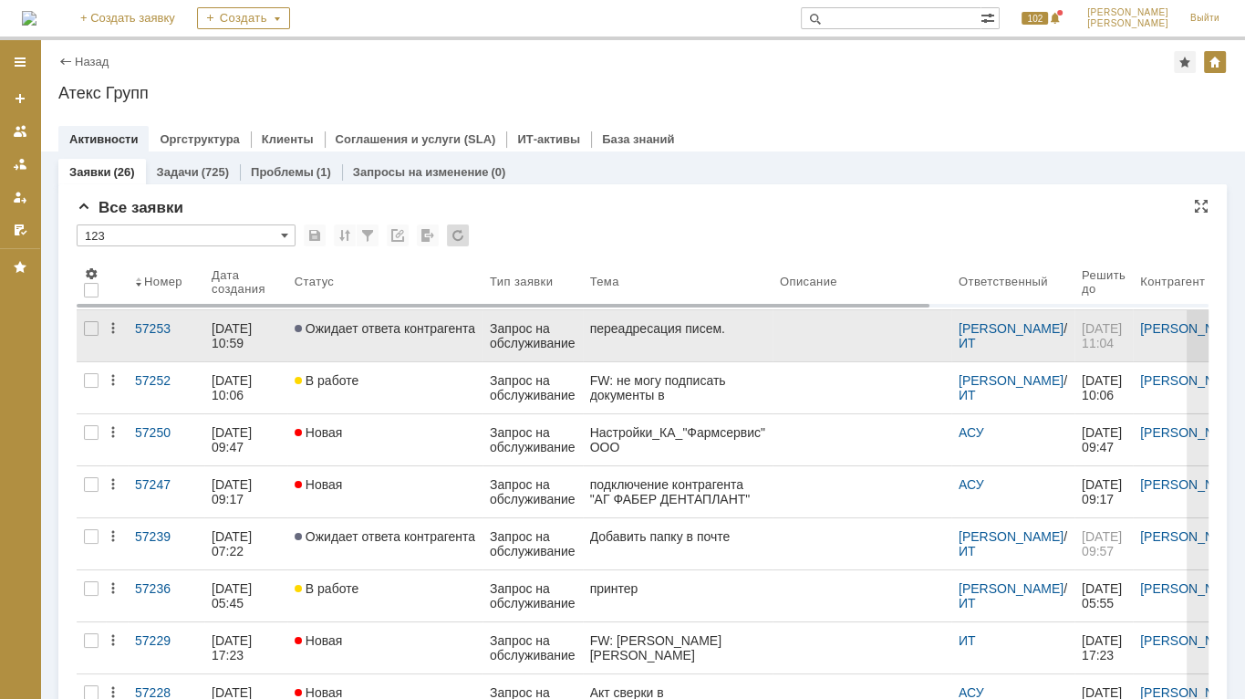
type input "123"
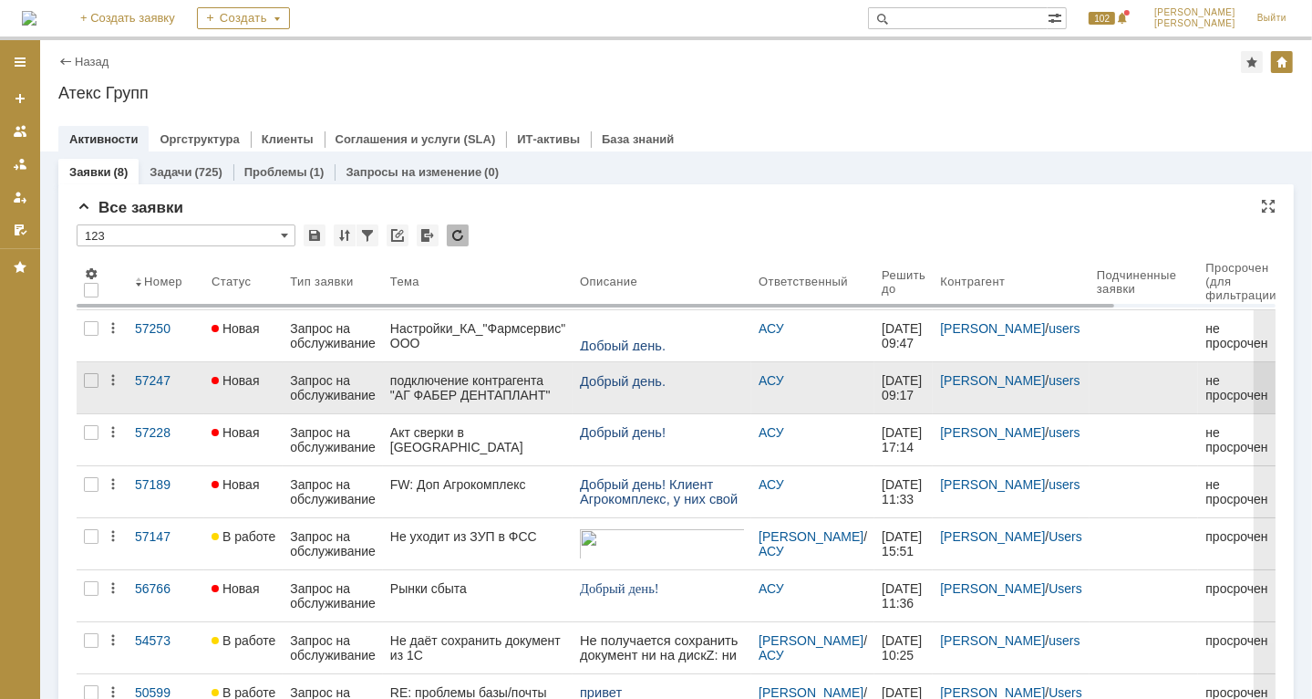
click at [416, 387] on div "подключение контрагента "АГ ФАБЕР ДЕНТАПЛАНТ" ООО" at bounding box center [477, 387] width 175 height 29
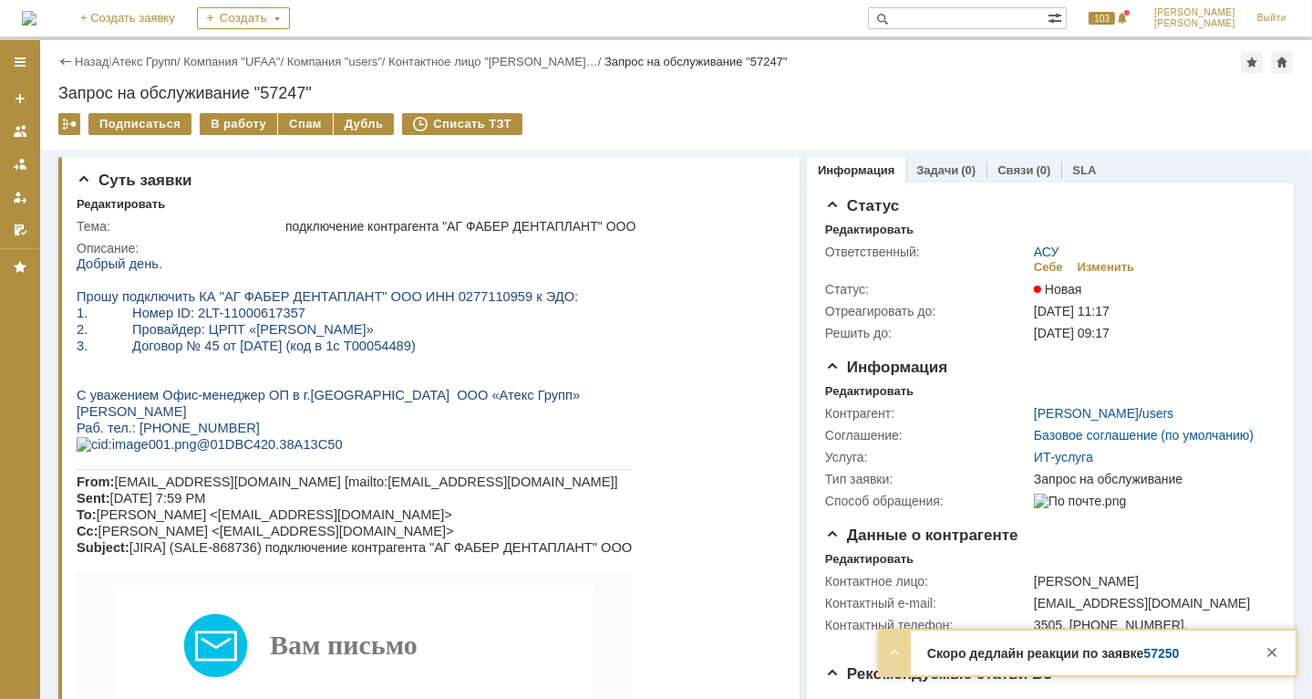
click at [425, 298] on span "Прошу подключить КА "АГ ФАБЕР ДЕНТАПЛАНТ" ООО ИНН 0277110959 к ЭДО:" at bounding box center [327, 295] width 502 height 15
copy span "0277110959"
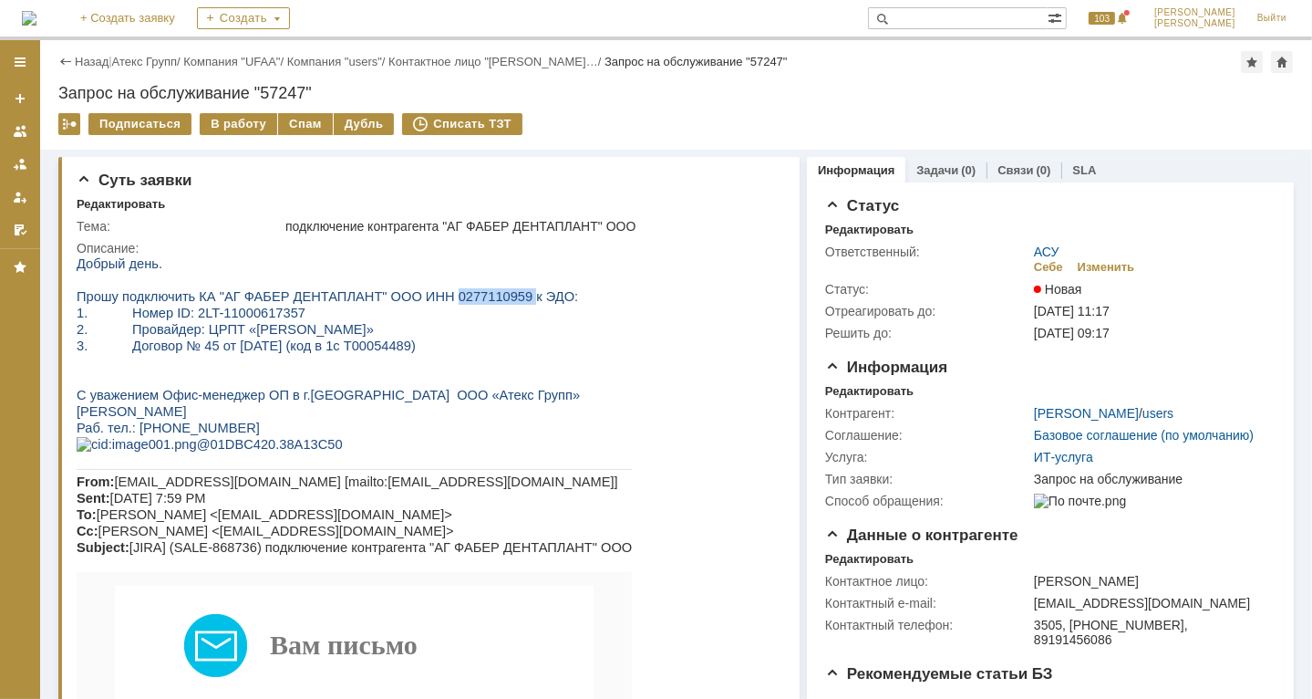
copy span "0277110959"
click at [233, 128] on div "В работу" at bounding box center [239, 124] width 78 height 22
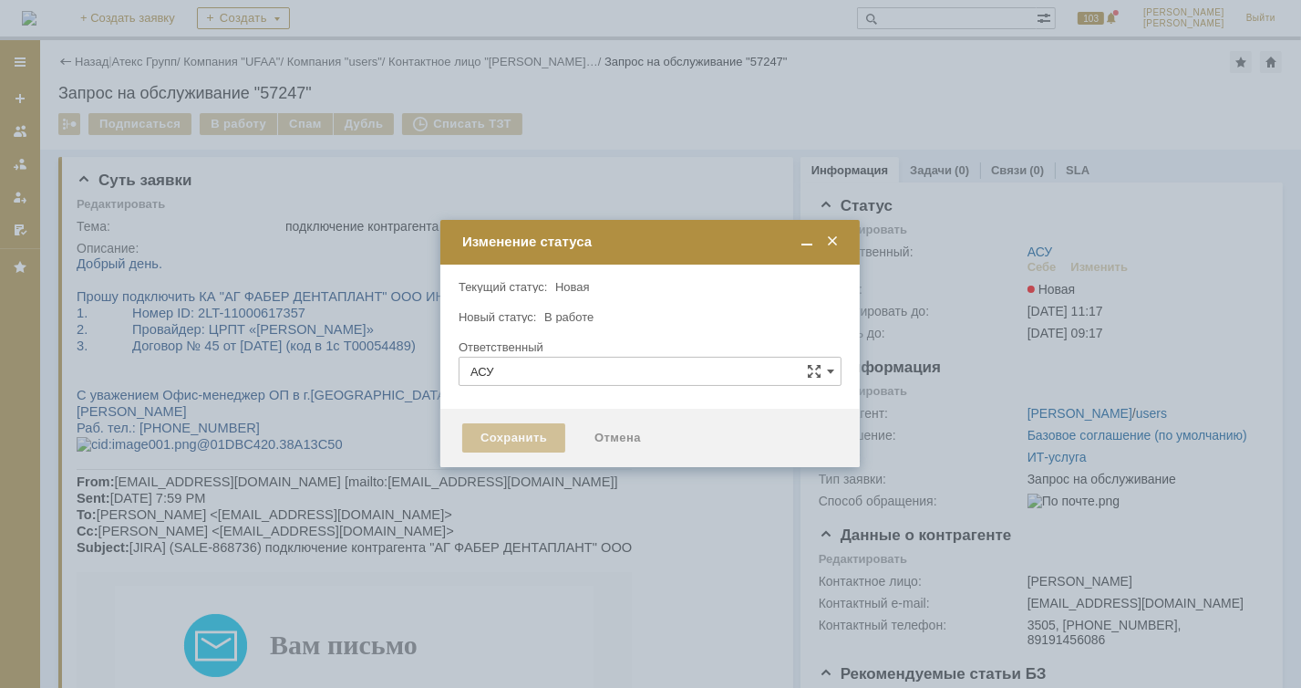
type input "[PERSON_NAME]"
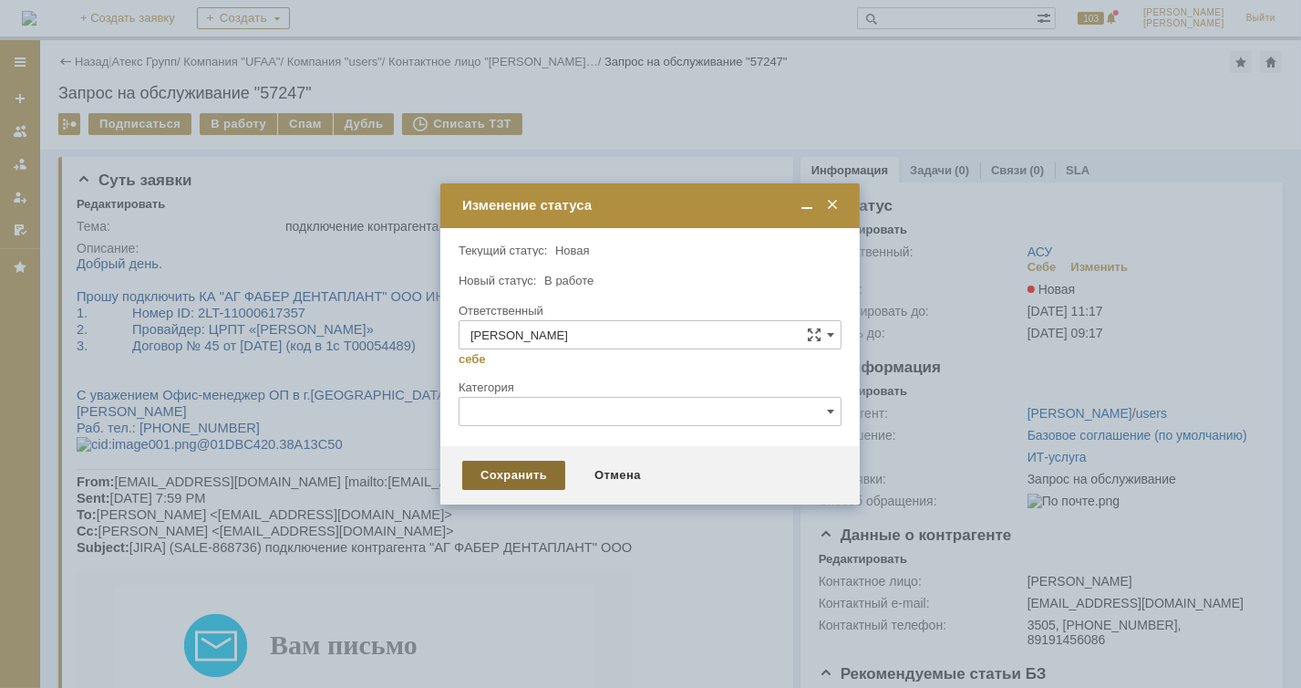
click at [511, 476] on div "Сохранить" at bounding box center [513, 475] width 103 height 29
